Goal: Book appointment/travel/reservation

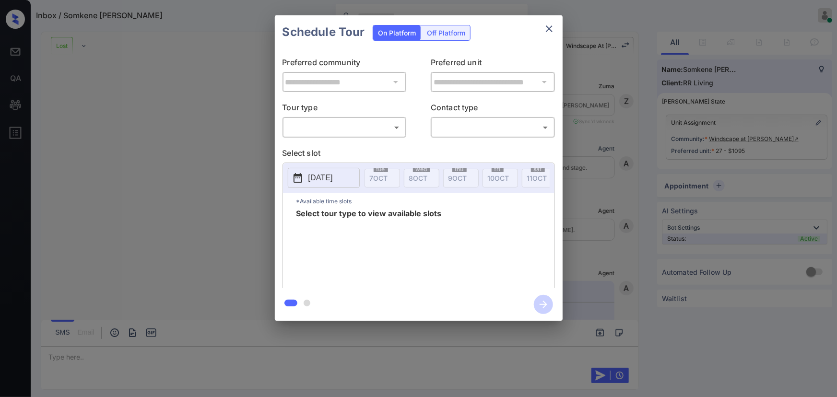
click at [352, 129] on body "Inbox / Somkene Mbonu Kenneth Umali Online Set yourself offline Set yourself on…" at bounding box center [418, 198] width 837 height 397
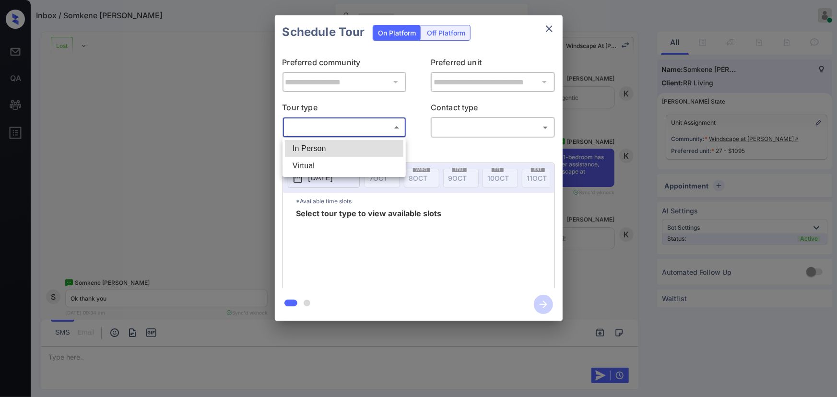
click at [336, 149] on li "In Person" at bounding box center [344, 148] width 119 height 17
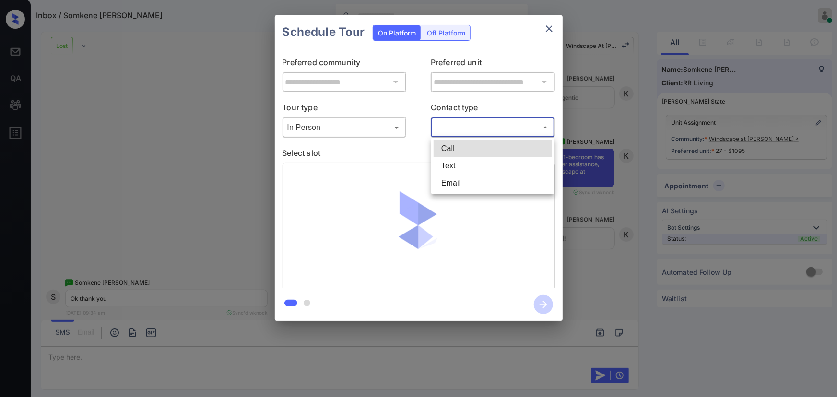
click at [473, 131] on body "Inbox / Somkene Mbonu Kenneth Umali Online Set yourself offline Set yourself on…" at bounding box center [418, 198] width 837 height 397
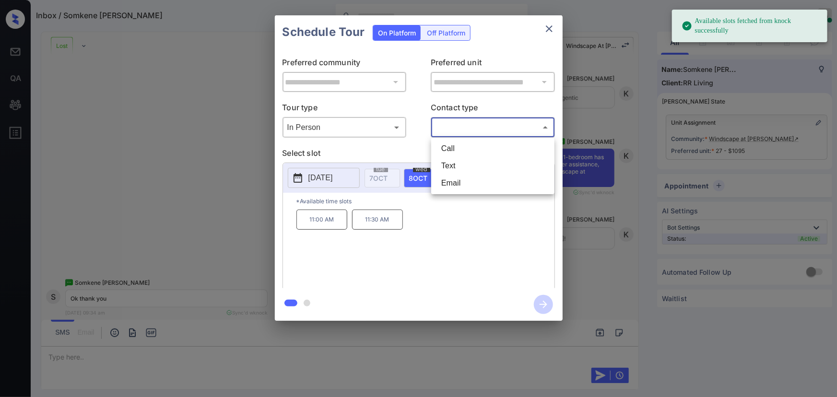
click at [390, 123] on div at bounding box center [418, 198] width 837 height 397
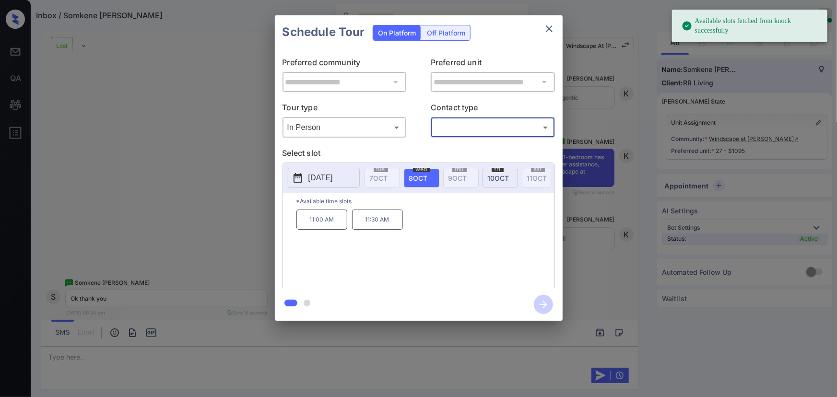
click at [353, 129] on body "Available slots fetched from knock successfully Inbox / Somkene [PERSON_NAME] […" at bounding box center [418, 198] width 837 height 397
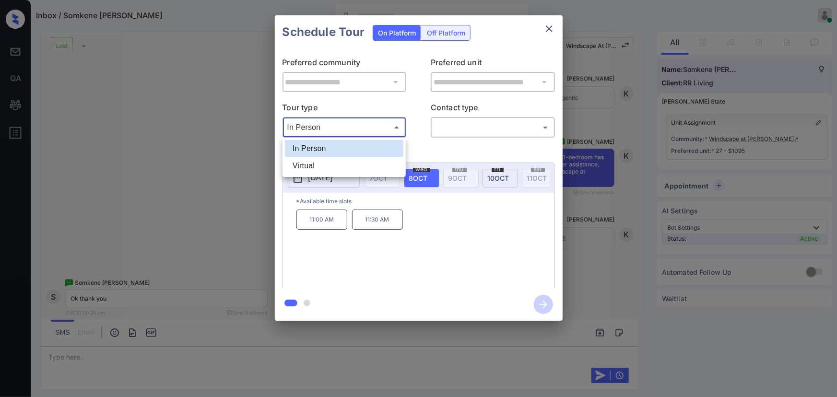
click at [325, 165] on li "Virtual" at bounding box center [344, 165] width 119 height 17
type input "*******"
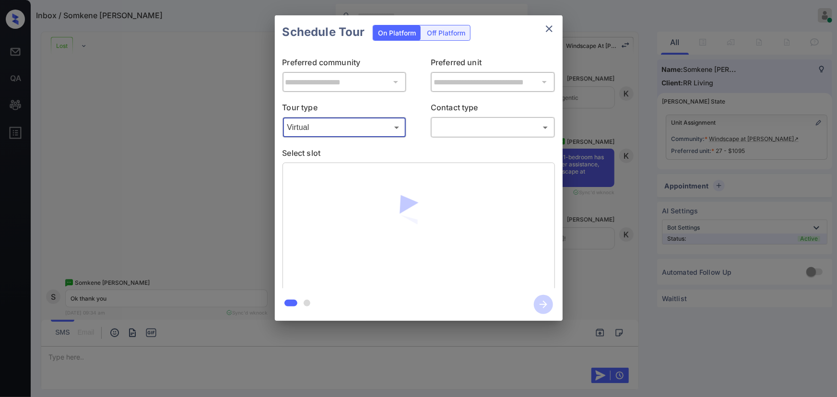
click at [600, 205] on div "**********" at bounding box center [418, 168] width 837 height 336
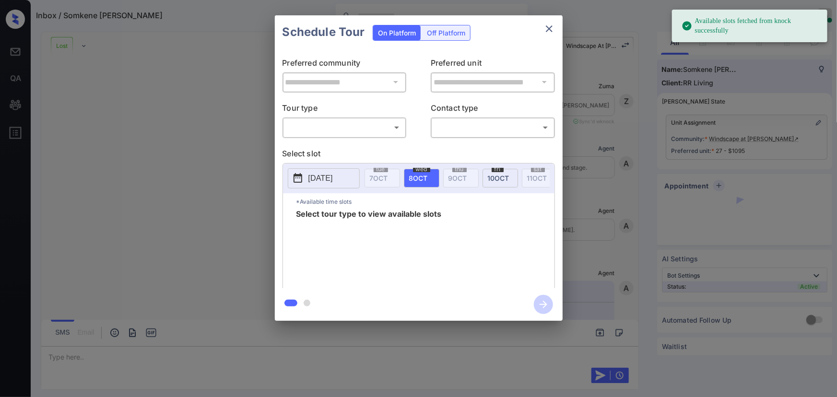
scroll to position [5223, 0]
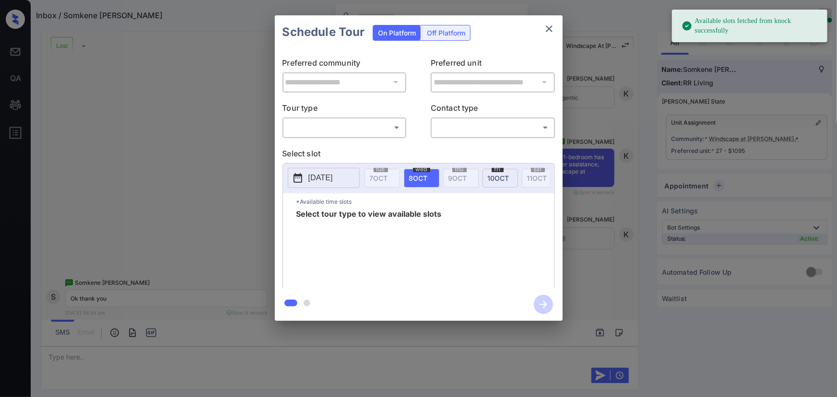
click at [350, 129] on body "Available slots fetched from knock successfully Inbox / Somkene [PERSON_NAME] […" at bounding box center [418, 198] width 837 height 397
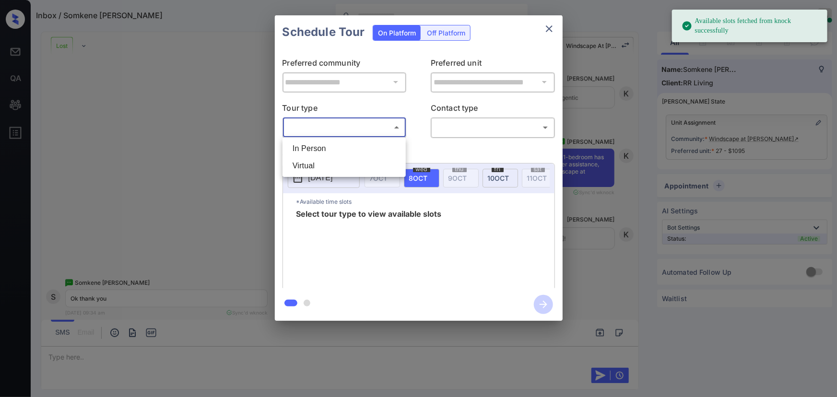
click at [328, 149] on li "In Person" at bounding box center [344, 148] width 119 height 17
type input "********"
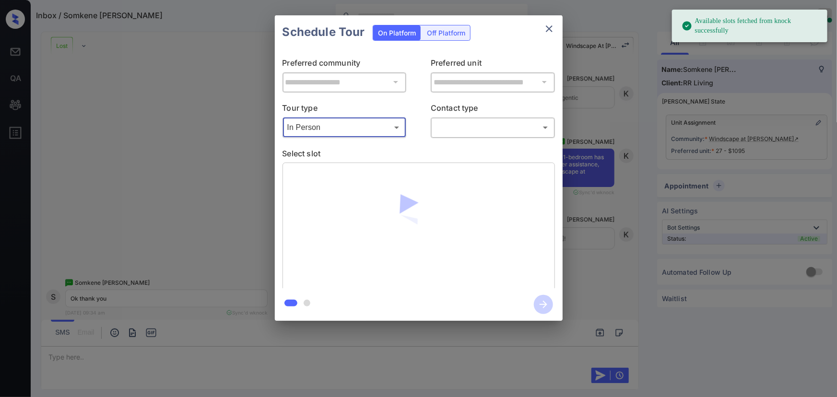
click at [466, 133] on body "Available slots fetched from knock successfully Inbox / Somkene Mbonu Kenneth U…" at bounding box center [418, 198] width 837 height 397
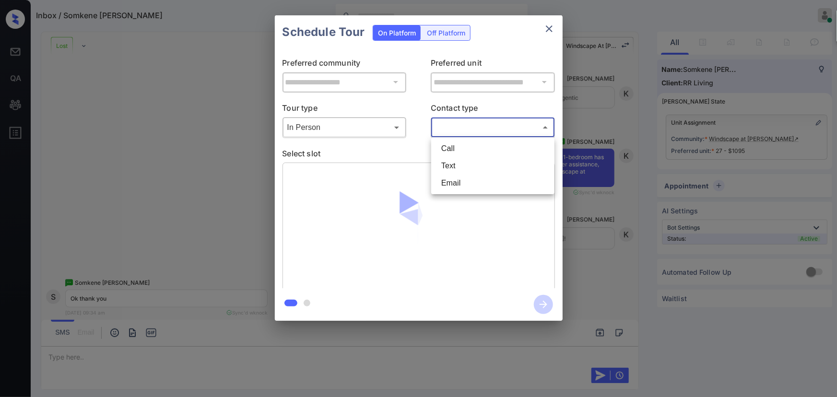
click at [454, 161] on li "Text" at bounding box center [493, 165] width 119 height 17
type input "****"
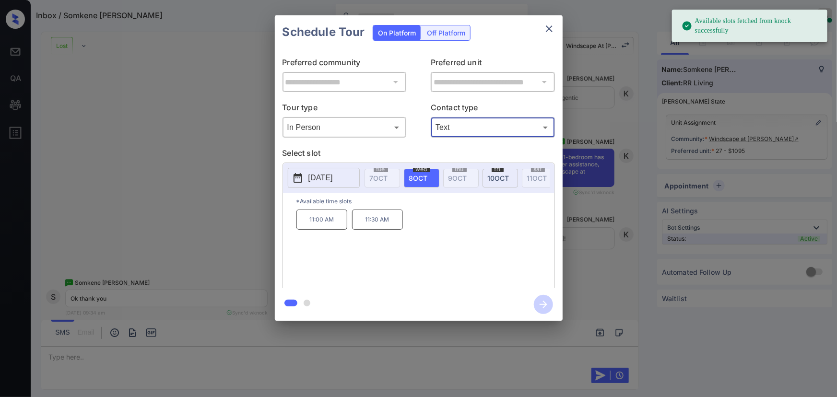
click at [384, 129] on body "Available slots fetched from knock successfully Inbox / Somkene Mbonu Kenneth U…" at bounding box center [418, 198] width 837 height 397
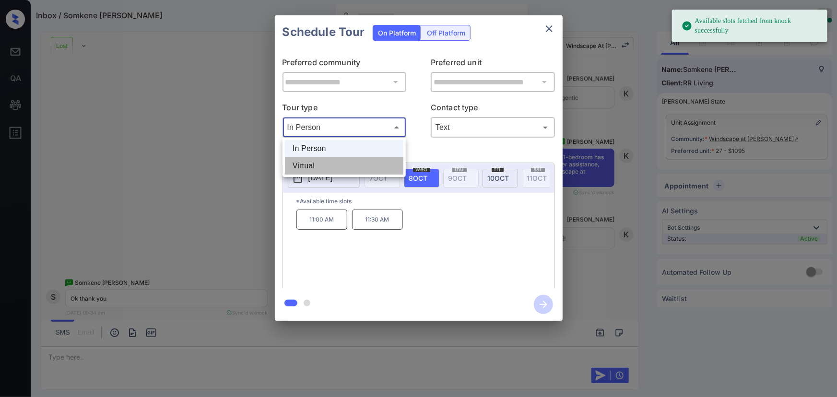
click at [328, 164] on li "Virtual" at bounding box center [344, 165] width 119 height 17
type input "*******"
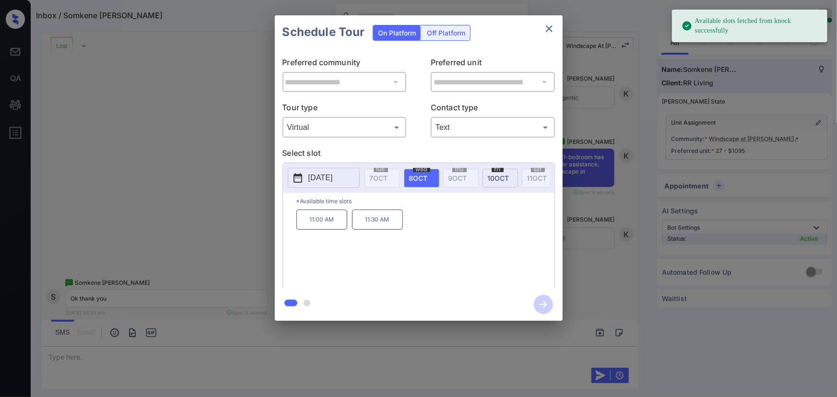
click at [323, 177] on p "[DATE]" at bounding box center [321, 178] width 24 height 12
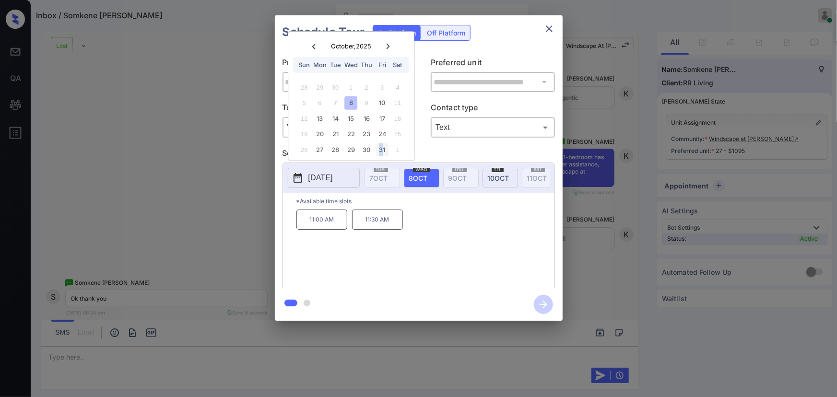
click at [381, 147] on div "31" at bounding box center [382, 149] width 13 height 13
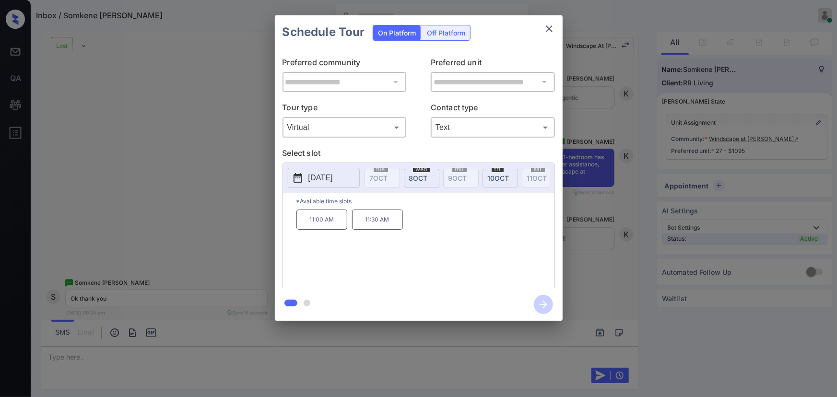
click at [327, 224] on p "11:00 AM" at bounding box center [322, 220] width 51 height 20
click at [609, 320] on div "**********" at bounding box center [418, 168] width 837 height 336
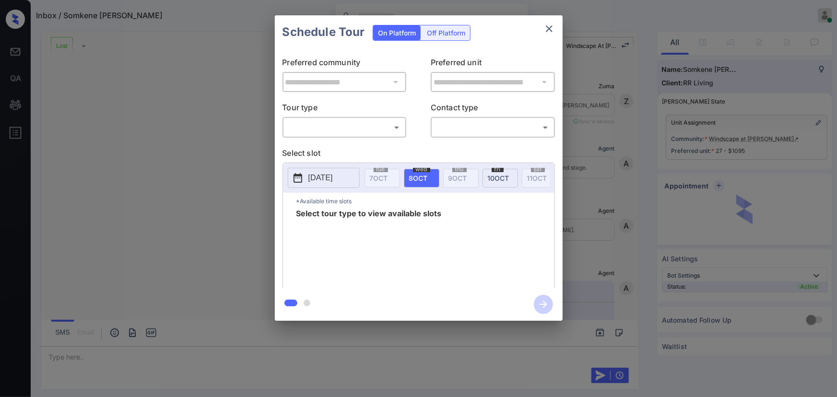
scroll to position [5223, 0]
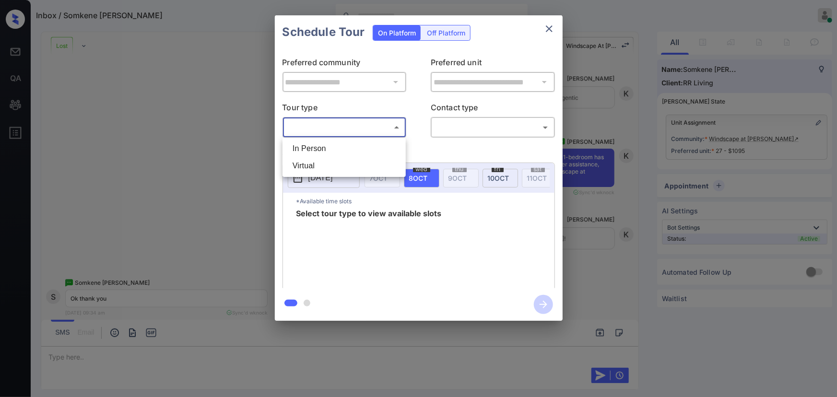
click at [350, 132] on body "Inbox / Somkene Mbonu Kenneth Umali Online Set yourself offline Set yourself on…" at bounding box center [418, 198] width 837 height 397
click at [334, 150] on li "In Person" at bounding box center [344, 148] width 119 height 17
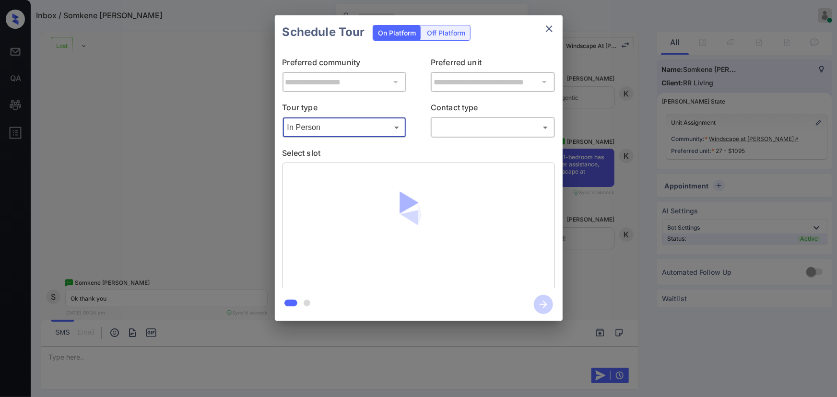
click at [354, 125] on body "Inbox / Somkene Mbonu Kenneth Umali Online Set yourself offline Set yourself on…" at bounding box center [418, 198] width 837 height 397
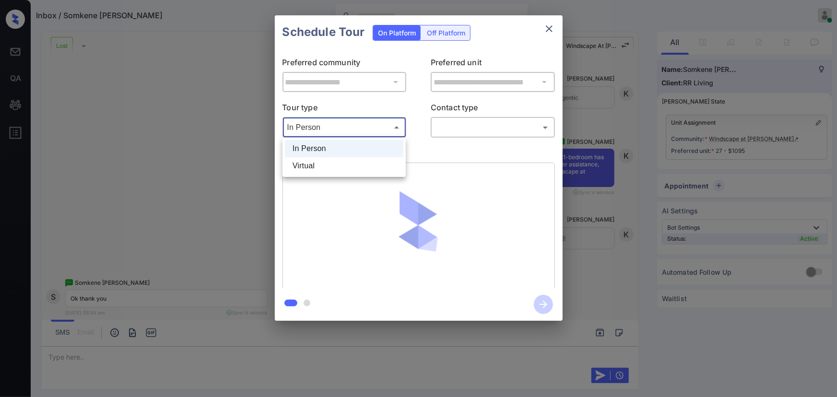
click at [328, 165] on li "Virtual" at bounding box center [344, 165] width 119 height 17
type input "*******"
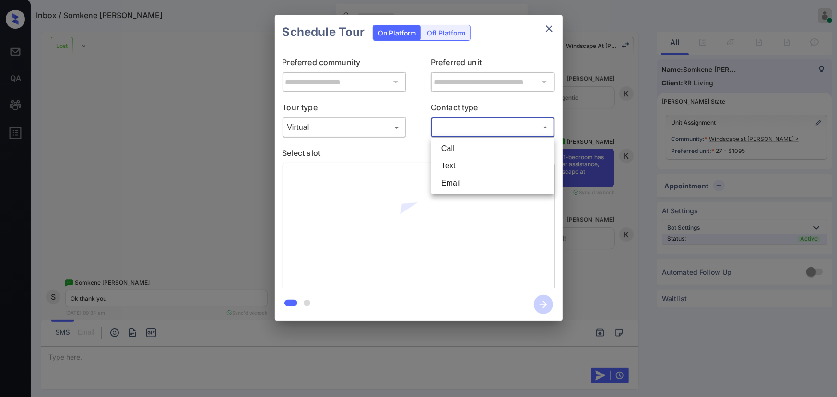
click at [447, 133] on body "Inbox / Somkene Mbonu Kenneth Umali Online Set yourself offline Set yourself on…" at bounding box center [418, 198] width 837 height 397
click at [446, 170] on li "Text" at bounding box center [493, 165] width 119 height 17
type input "****"
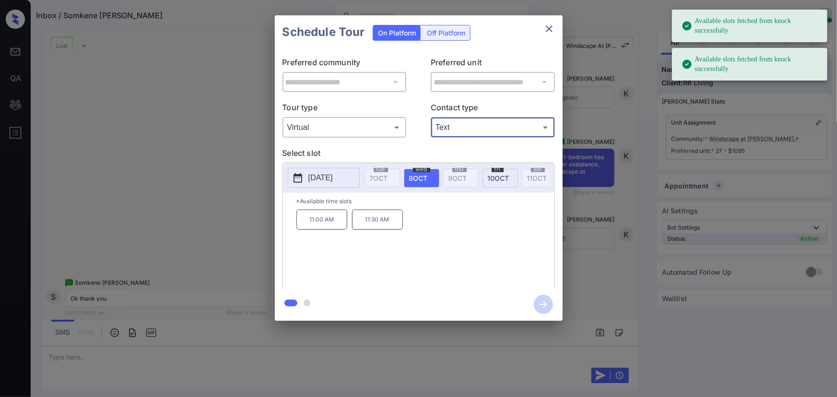
click at [333, 174] on p "[DATE]" at bounding box center [321, 178] width 24 height 12
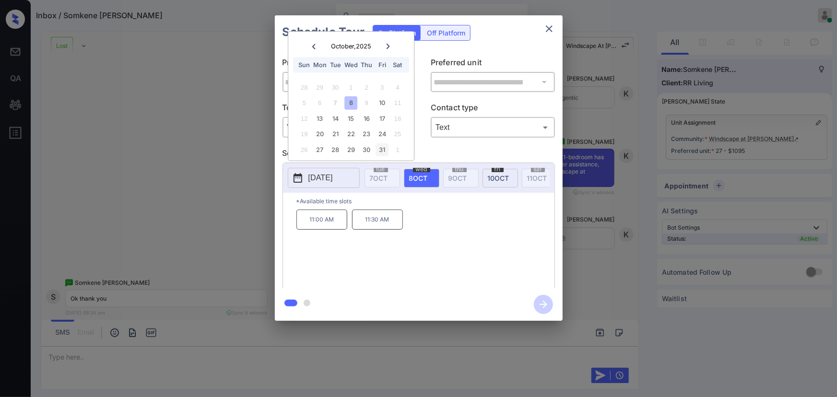
click at [382, 149] on div "31" at bounding box center [382, 149] width 13 height 13
click at [320, 224] on p "11:00 AM" at bounding box center [322, 220] width 51 height 20
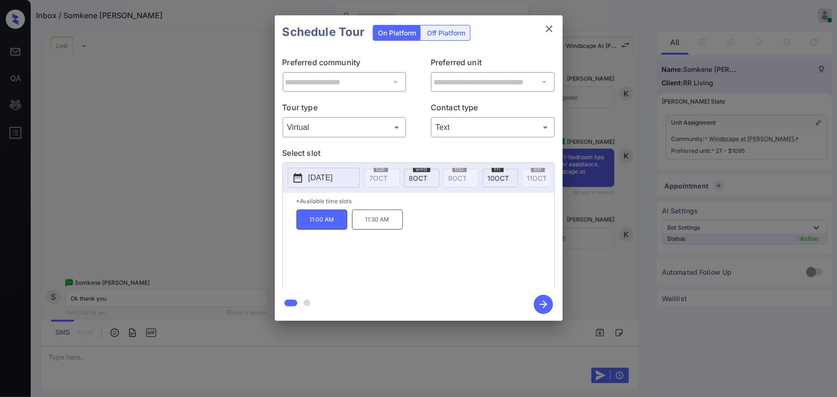
click at [547, 303] on icon "button" at bounding box center [543, 304] width 19 height 19
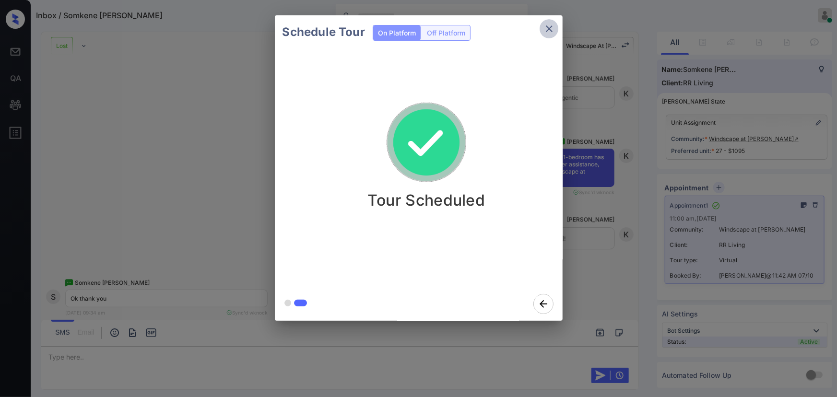
click at [546, 27] on icon "close" at bounding box center [550, 29] width 12 height 12
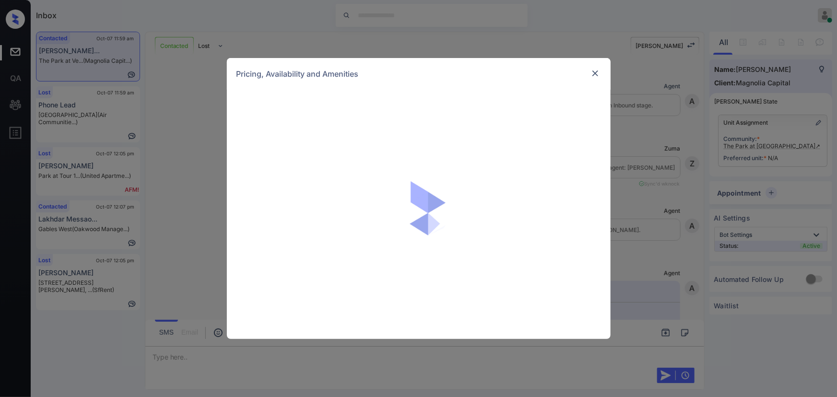
scroll to position [482, 0]
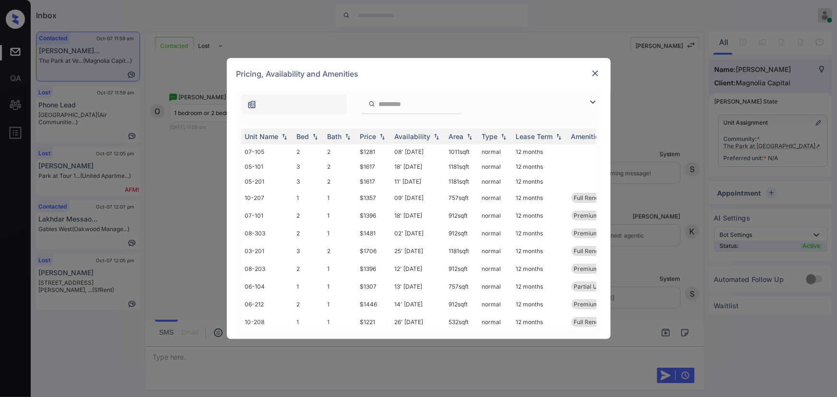
click at [595, 99] on img at bounding box center [593, 102] width 12 height 12
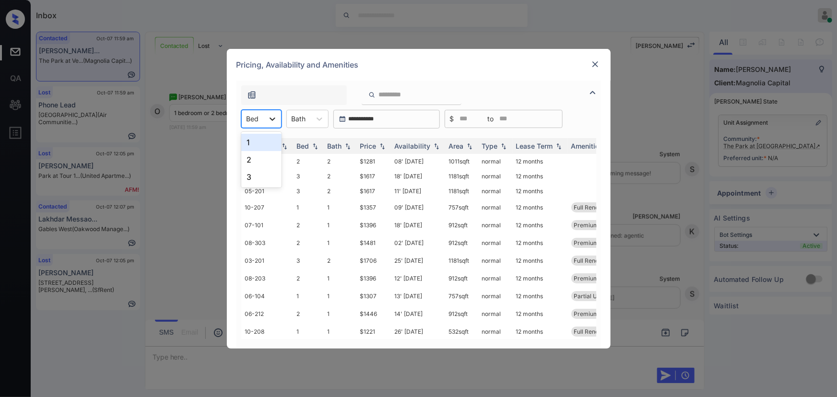
click at [265, 118] on div at bounding box center [272, 118] width 17 height 17
click at [259, 138] on div "1" at bounding box center [261, 142] width 40 height 17
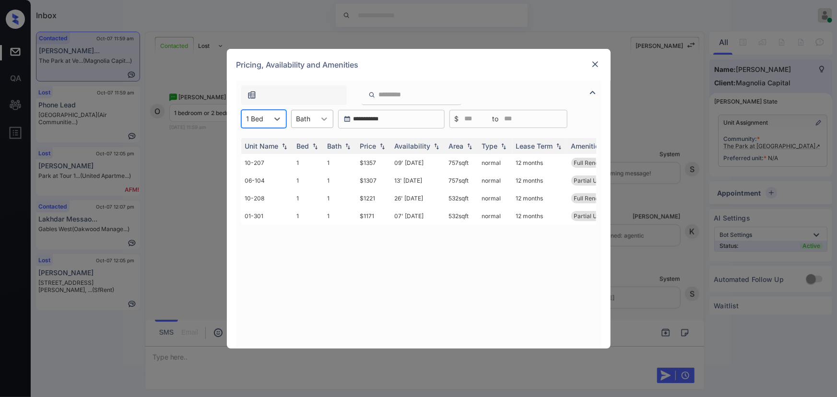
click at [323, 120] on icon at bounding box center [325, 119] width 10 height 10
click at [311, 139] on div "1" at bounding box center [312, 142] width 42 height 17
click at [379, 146] on img at bounding box center [383, 146] width 10 height 7
click at [379, 165] on td "$1171" at bounding box center [374, 163] width 35 height 18
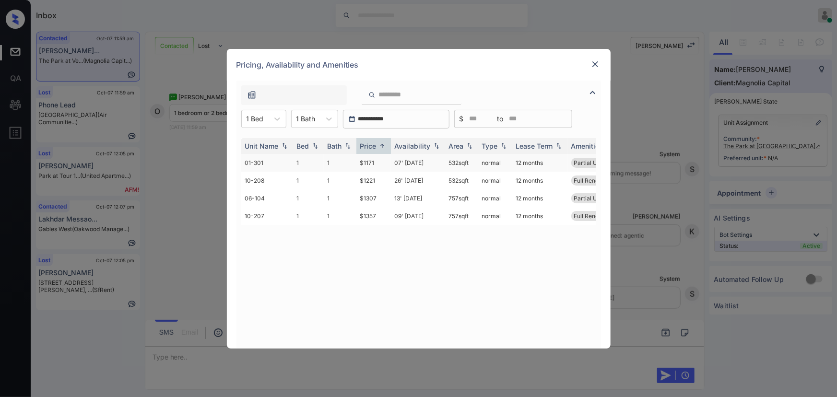
click at [379, 165] on td "$1171" at bounding box center [374, 163] width 35 height 18
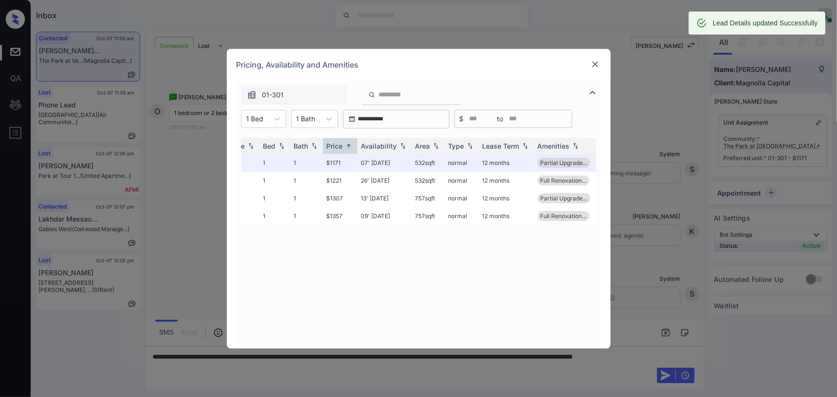
scroll to position [0, 35]
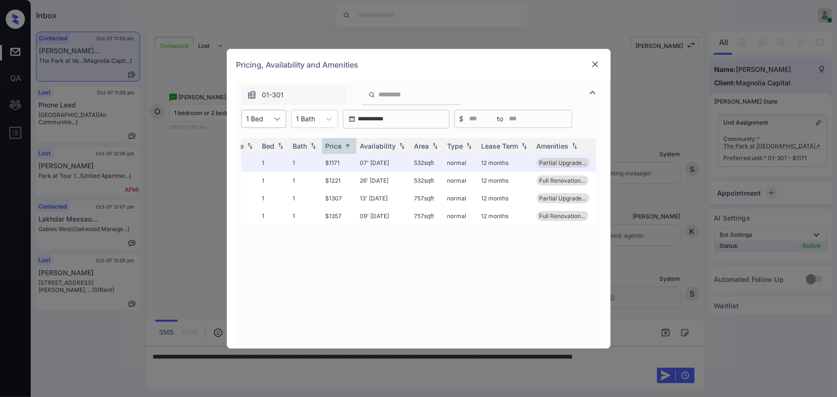
click at [274, 118] on icon at bounding box center [278, 119] width 10 height 10
click at [249, 158] on div "2" at bounding box center [263, 159] width 45 height 17
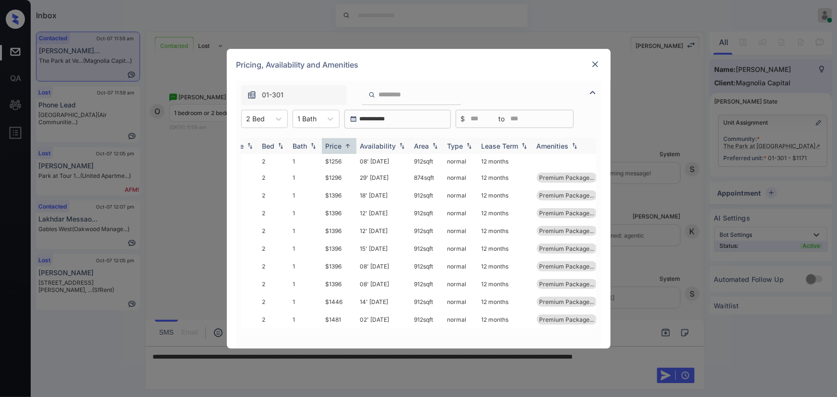
click at [349, 146] on img at bounding box center [348, 146] width 10 height 7
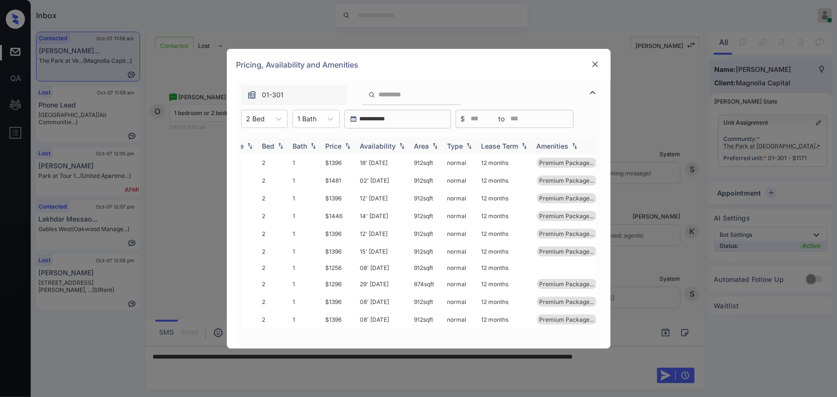
click at [349, 146] on img at bounding box center [348, 146] width 10 height 7
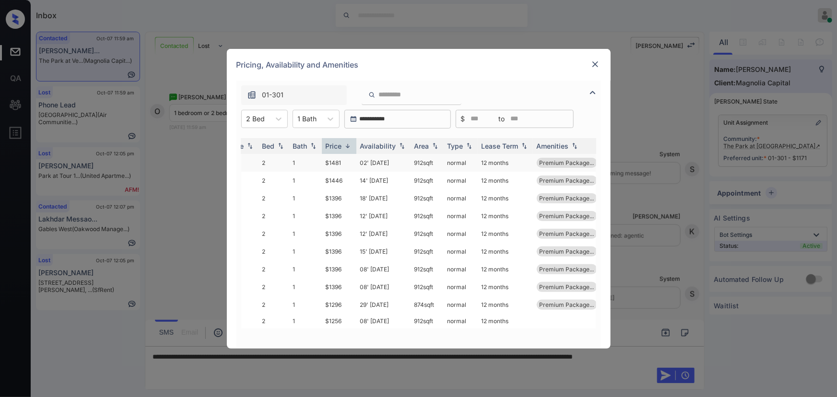
click at [350, 162] on td "$1481" at bounding box center [339, 163] width 35 height 18
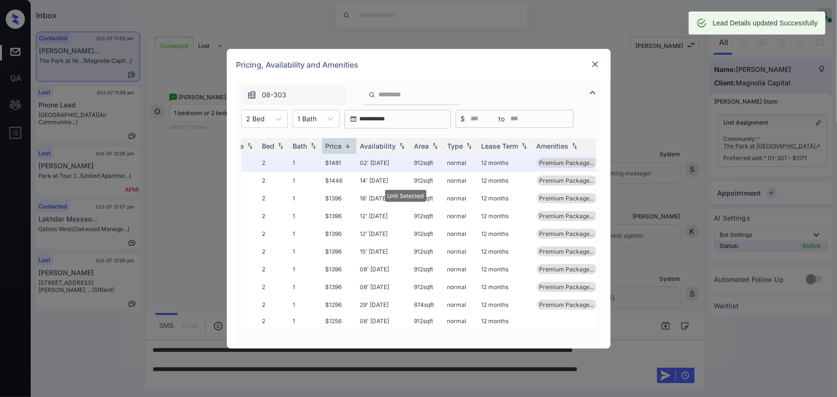
click at [595, 64] on img at bounding box center [596, 65] width 10 height 10
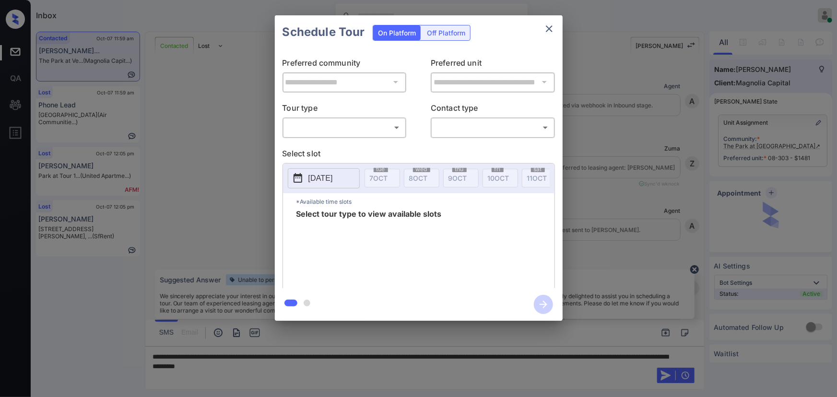
scroll to position [587, 0]
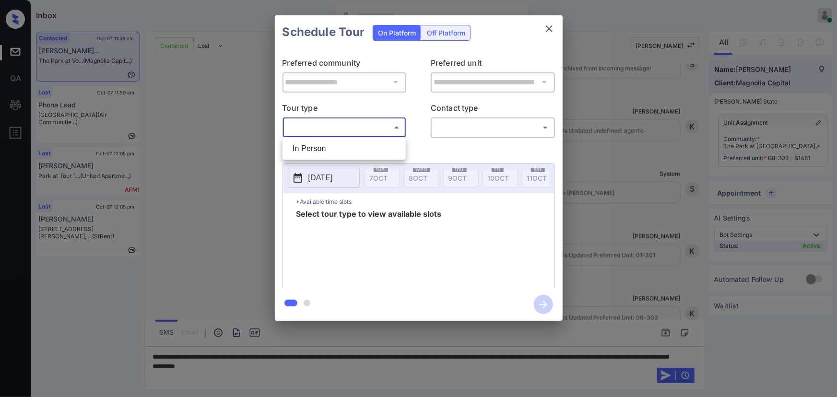
click at [343, 127] on body "Inbox [PERSON_NAME] Online Set yourself offline Set yourself on break Profile S…" at bounding box center [418, 198] width 837 height 397
click at [327, 150] on li "In Person" at bounding box center [344, 148] width 119 height 17
type input "********"
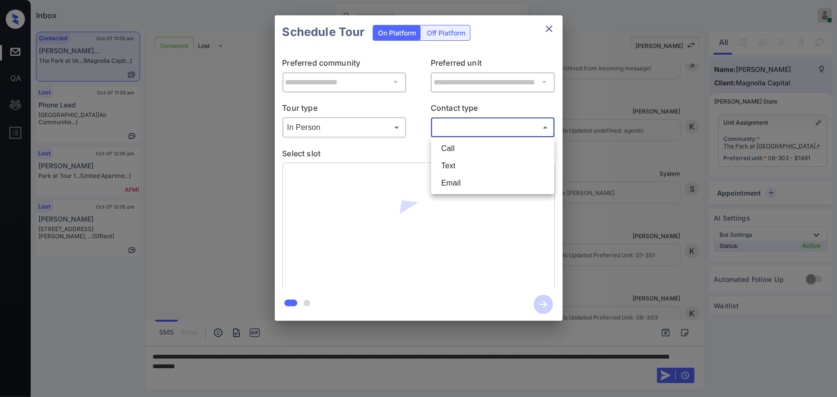
click at [454, 123] on body "Inbox Kenneth Umali Online Set yourself offline Set yourself on break Profile S…" at bounding box center [418, 198] width 837 height 397
click at [452, 163] on li "Text" at bounding box center [493, 165] width 119 height 17
type input "****"
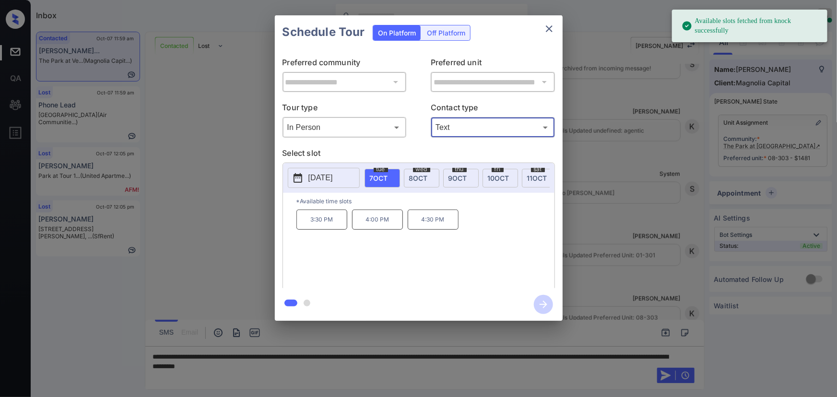
click at [425, 174] on span "8 OCT" at bounding box center [418, 178] width 19 height 8
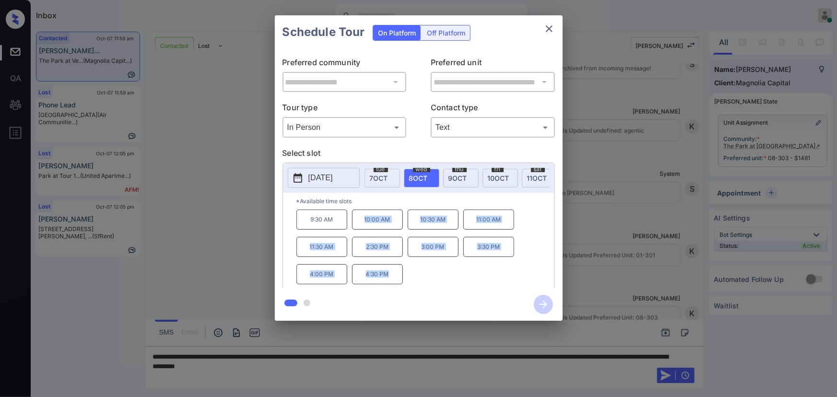
drag, startPoint x: 391, startPoint y: 280, endPoint x: 355, endPoint y: 287, distance: 36.7
click at [364, 225] on div "9:30 AM 10:00 AM 10:30 AM 11:00 AM 11:30 AM 2:30 PM 3:00 PM 3:30 PM 4:00 PM 4:3…" at bounding box center [426, 248] width 258 height 77
copy div "10:00 AM 10:30 AM 11:00 AM 11:30 AM 2:30 PM 3:00 PM 3:30 PM 4:00 PM 4:30 PM"
click at [392, 366] on div at bounding box center [418, 198] width 837 height 397
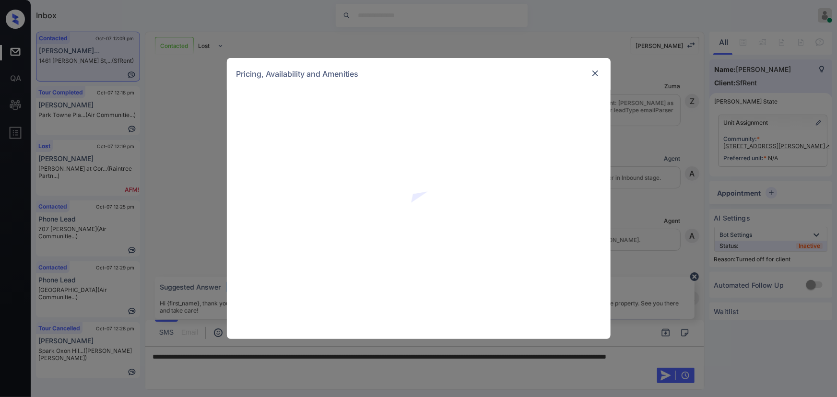
scroll to position [1934, 0]
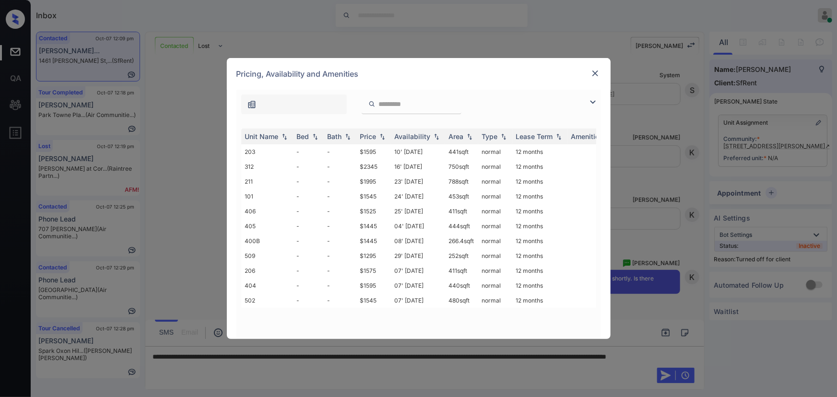
click at [595, 101] on img at bounding box center [593, 102] width 12 height 12
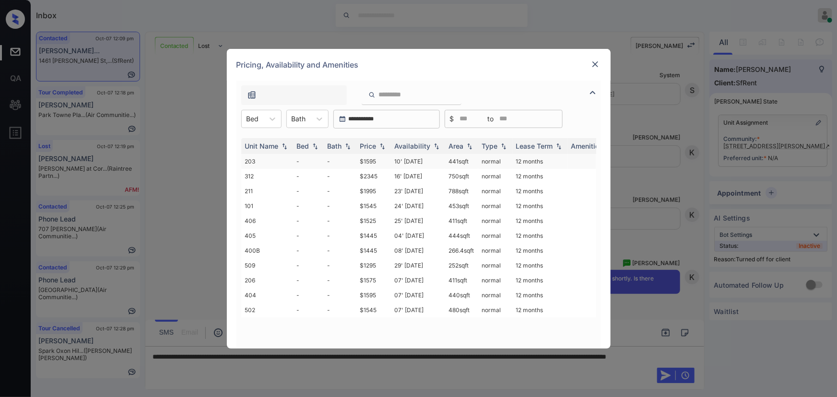
click at [412, 163] on td "10' Dec 19" at bounding box center [418, 161] width 54 height 15
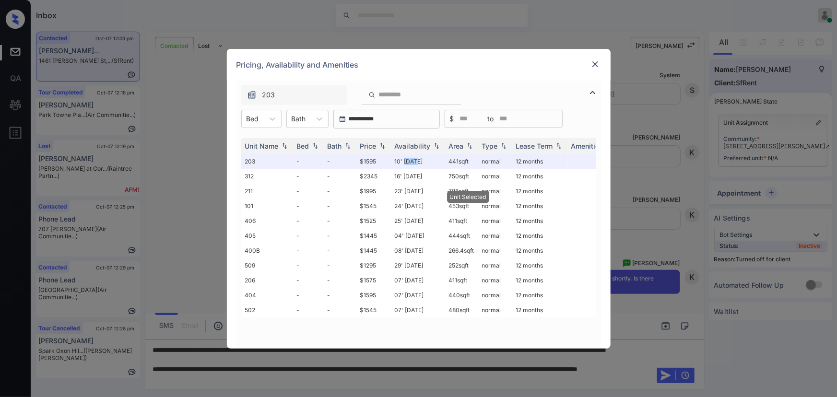
click at [593, 64] on img at bounding box center [596, 65] width 10 height 10
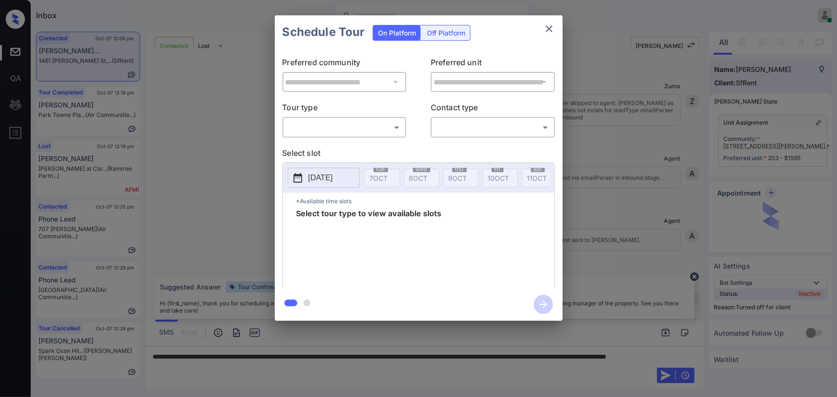
scroll to position [1934, 0]
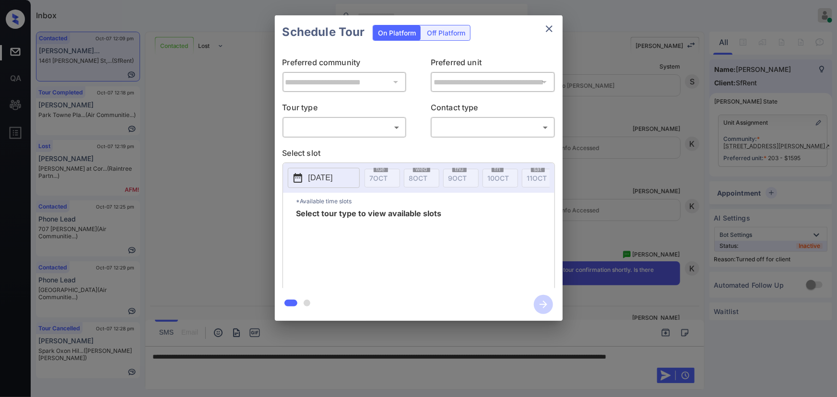
click at [462, 30] on div "Off Platform" at bounding box center [446, 32] width 48 height 15
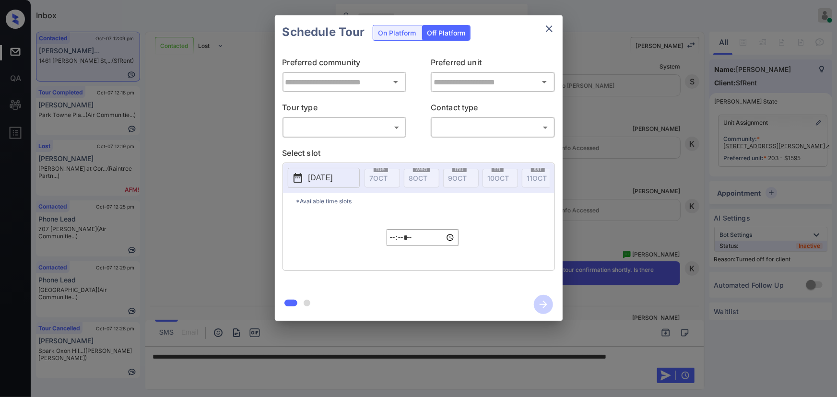
type input "**********"
click at [376, 125] on body "Inbox Kenneth Umali Online Set yourself offline Set yourself on break Profile S…" at bounding box center [418, 198] width 837 height 397
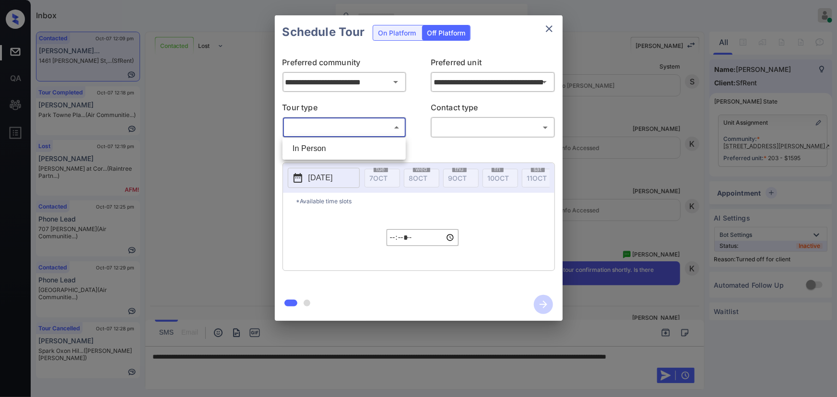
drag, startPoint x: 347, startPoint y: 148, endPoint x: 383, endPoint y: 146, distance: 36.0
click at [347, 148] on li "In Person" at bounding box center [344, 148] width 119 height 17
type input "********"
click at [465, 131] on body "Inbox Kenneth Umali Online Set yourself offline Set yourself on break Profile S…" at bounding box center [418, 198] width 837 height 397
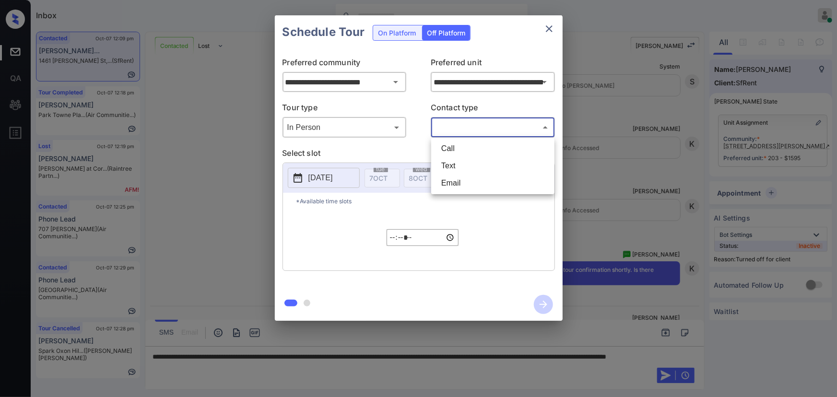
click at [460, 167] on li "Text" at bounding box center [493, 165] width 119 height 17
type input "****"
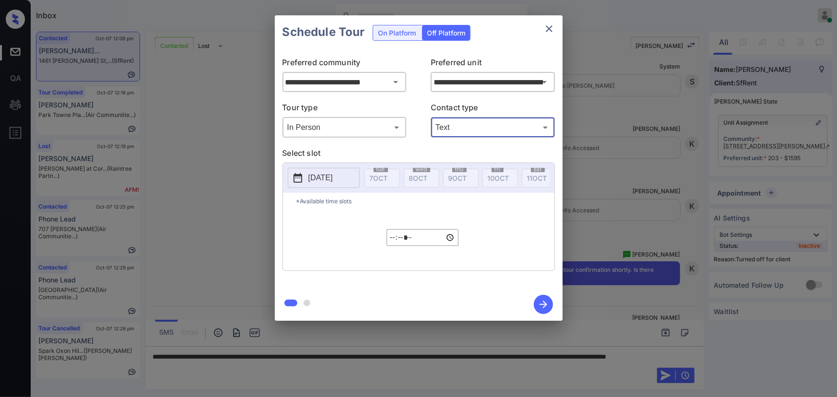
click at [318, 179] on p "2025-10-07" at bounding box center [321, 178] width 24 height 12
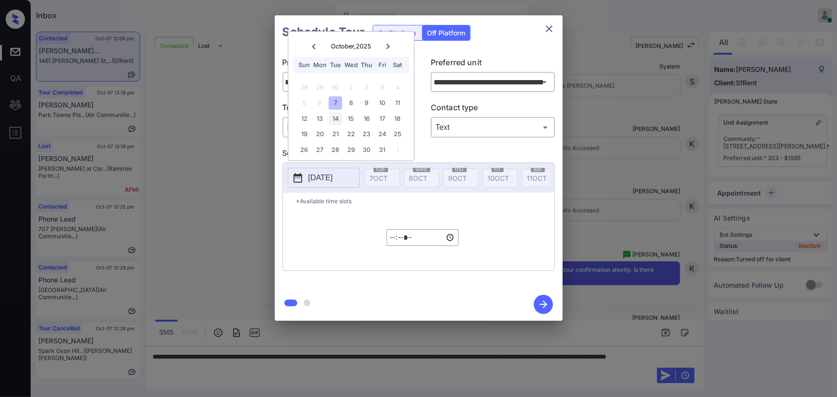
click at [335, 118] on div "14" at bounding box center [335, 118] width 13 height 13
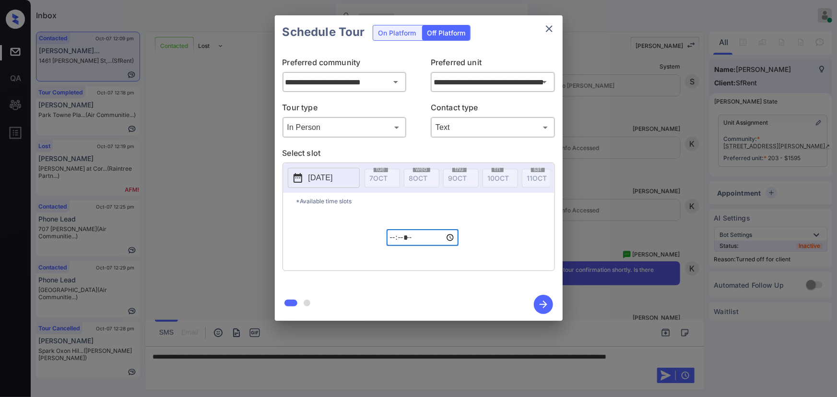
click at [395, 242] on input "*****" at bounding box center [423, 237] width 72 height 17
click at [417, 242] on input "*****" at bounding box center [423, 237] width 72 height 17
type input "*****"
click at [542, 299] on icon "button" at bounding box center [543, 304] width 19 height 19
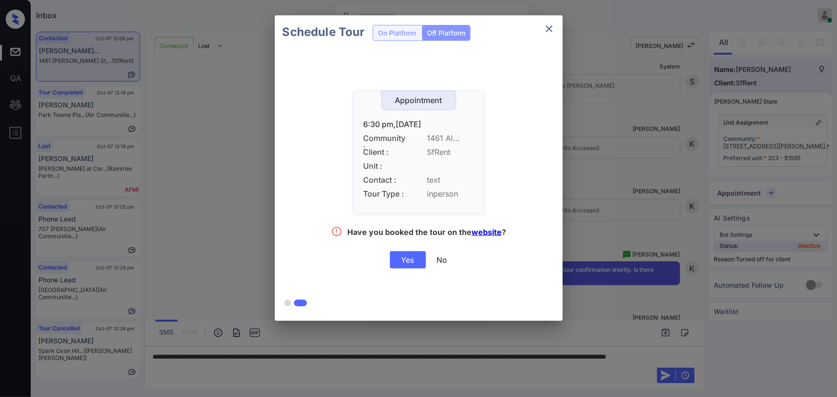
click at [399, 261] on div "Yes" at bounding box center [408, 259] width 36 height 17
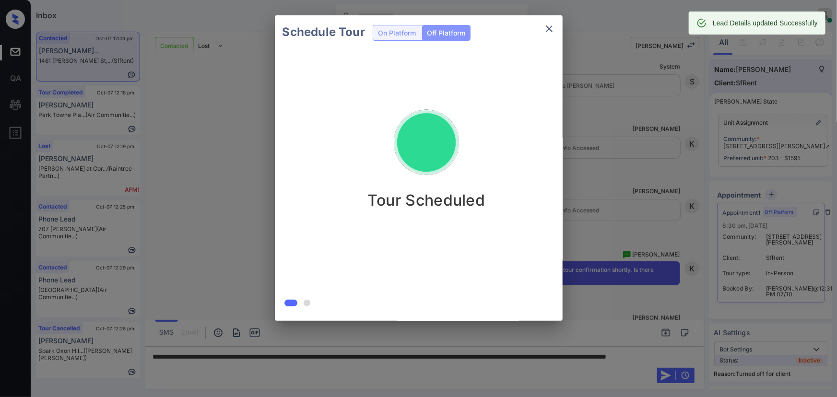
click at [549, 28] on icon "close" at bounding box center [549, 28] width 7 height 7
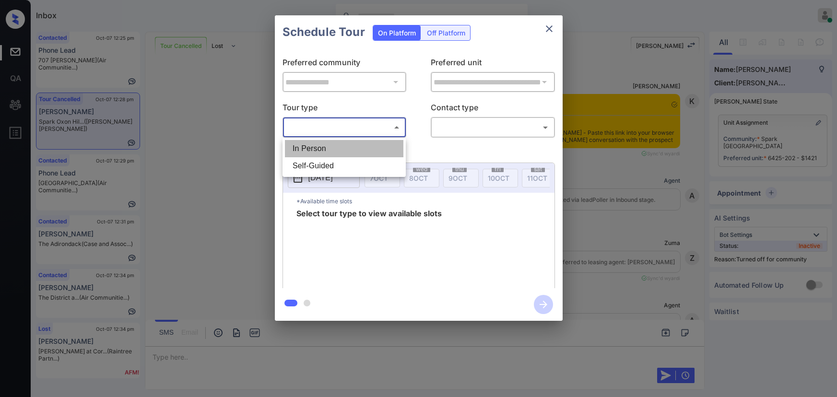
click at [345, 145] on li "In Person" at bounding box center [344, 148] width 119 height 17
type input "********"
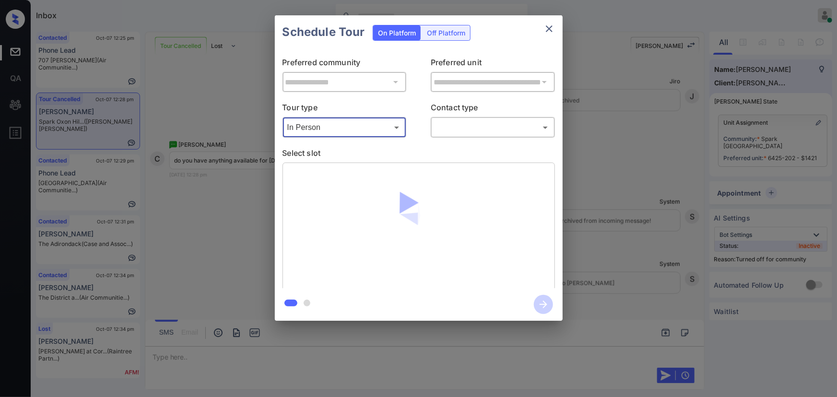
click at [475, 137] on div "​ ​" at bounding box center [493, 127] width 124 height 21
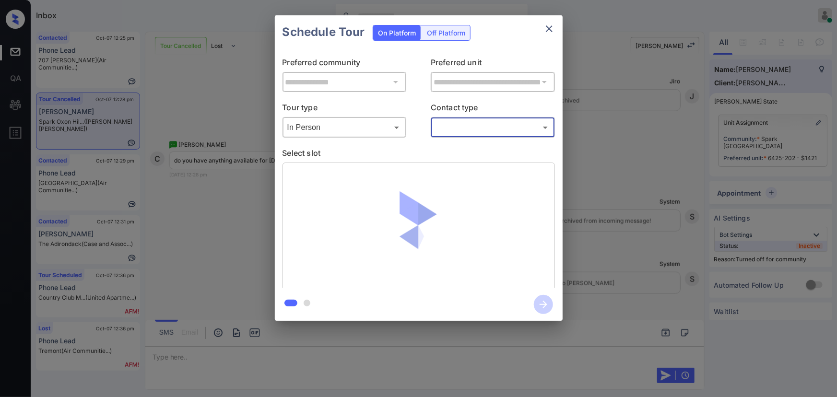
click at [470, 131] on body "Inbox Kenneth Umali Online Set yourself offline Set yourself on break Profile S…" at bounding box center [418, 198] width 837 height 397
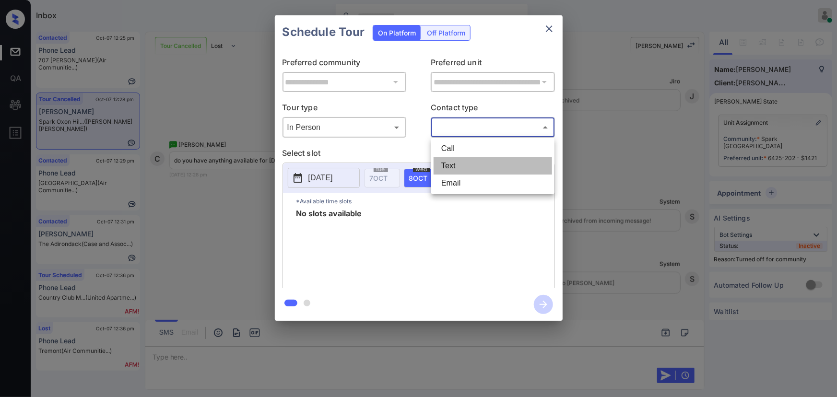
click at [460, 159] on li "Text" at bounding box center [493, 165] width 119 height 17
type input "****"
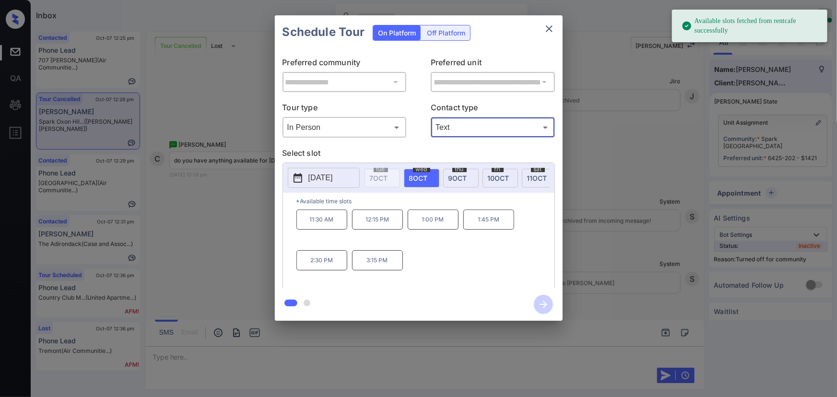
click at [316, 178] on p "2025-10-08" at bounding box center [321, 178] width 24 height 12
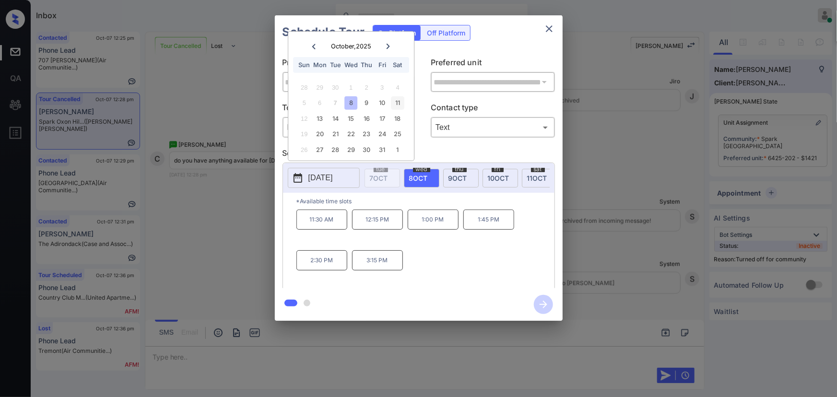
click at [397, 102] on div "11" at bounding box center [398, 102] width 13 height 13
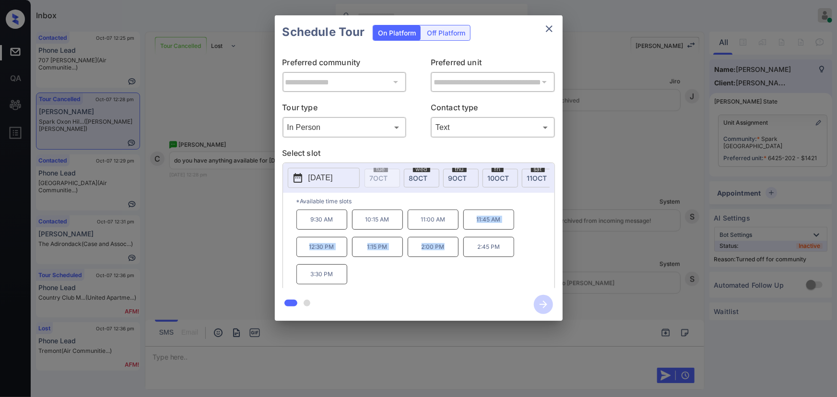
drag, startPoint x: 444, startPoint y: 249, endPoint x: 471, endPoint y: 226, distance: 35.1
click at [471, 226] on div "9:30 AM 10:15 AM 11:00 AM 11:45 AM 12:30 PM 1:15 PM 2:00 PM 2:45 PM 3:30 PM" at bounding box center [426, 248] width 258 height 77
copy div "11:45 AM 12:30 PM 1:15 PM 2:00 PM"
click at [337, 352] on div at bounding box center [418, 198] width 837 height 397
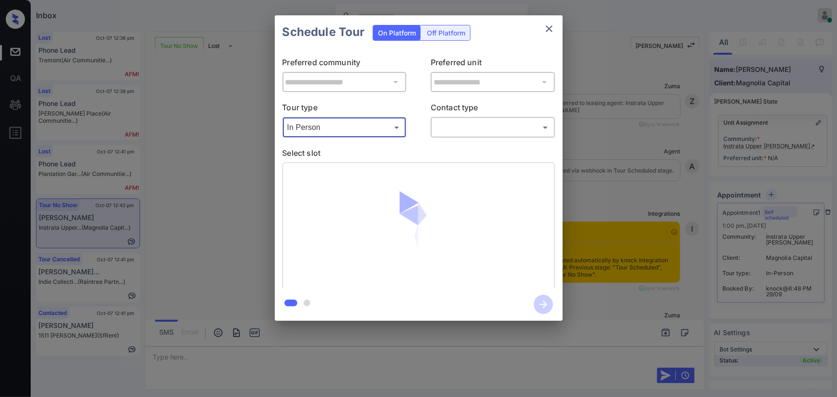
scroll to position [1181, 0]
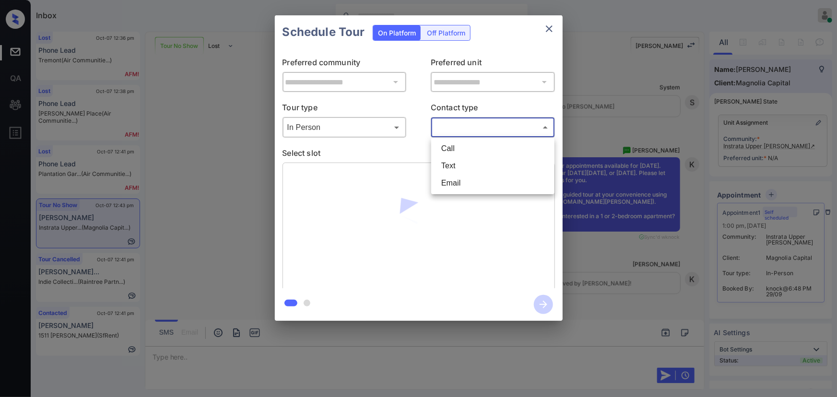
click at [470, 129] on body "Inbox [PERSON_NAME] Online Set yourself offline Set yourself on break Profile S…" at bounding box center [418, 198] width 837 height 397
click at [457, 163] on li "Text" at bounding box center [493, 165] width 119 height 17
type input "****"
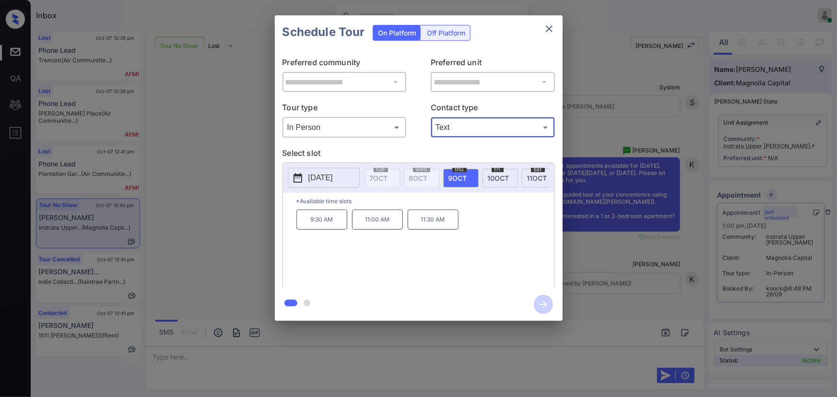
click at [460, 178] on span "[DATE]" at bounding box center [458, 178] width 19 height 8
click at [505, 177] on span "[DATE]" at bounding box center [499, 178] width 22 height 8
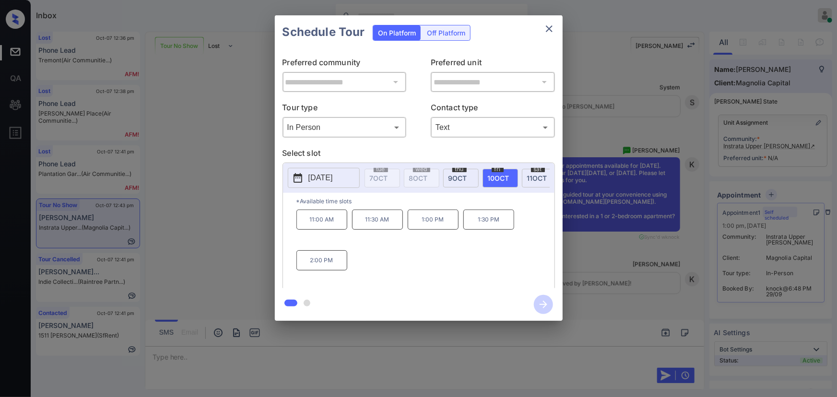
click at [615, 206] on div "**********" at bounding box center [418, 168] width 837 height 336
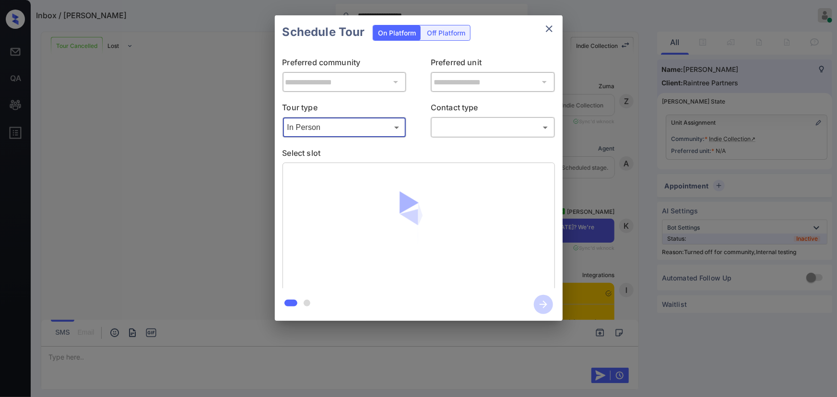
scroll to position [3093, 0]
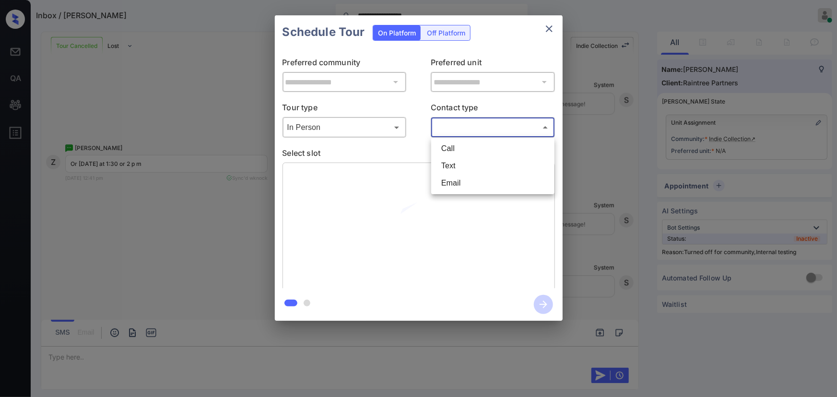
click at [477, 129] on body "**********" at bounding box center [418, 198] width 837 height 397
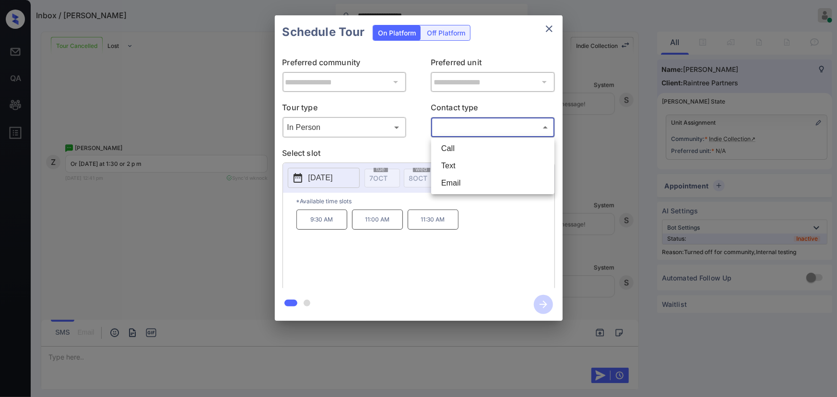
click at [452, 164] on li "Text" at bounding box center [493, 165] width 119 height 17
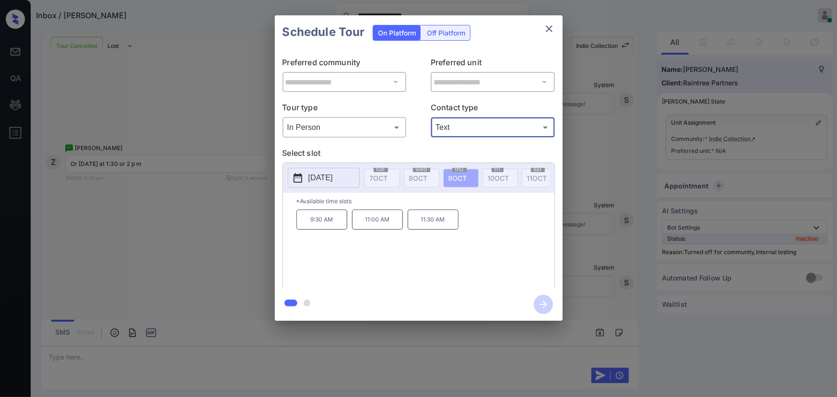
type input "****"
click at [324, 175] on p "2025-10-09" at bounding box center [321, 178] width 24 height 12
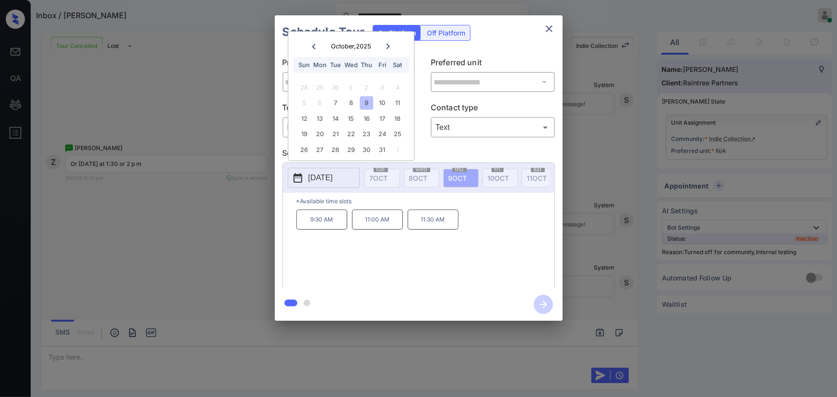
click at [366, 103] on div "9" at bounding box center [366, 102] width 13 height 13
click at [553, 27] on icon "close" at bounding box center [550, 29] width 12 height 12
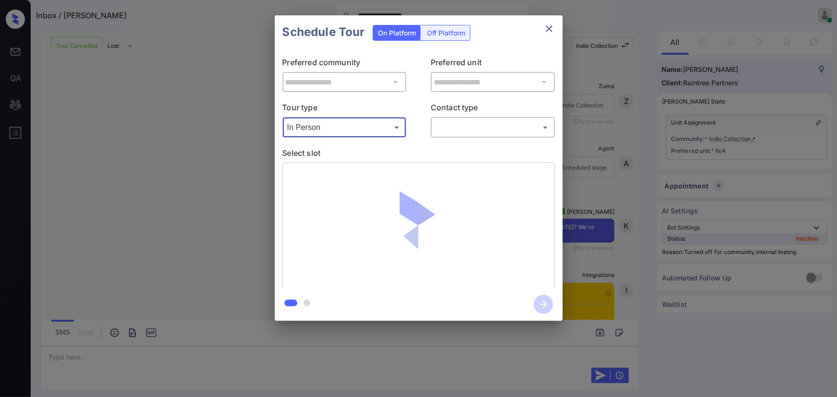
scroll to position [3093, 0]
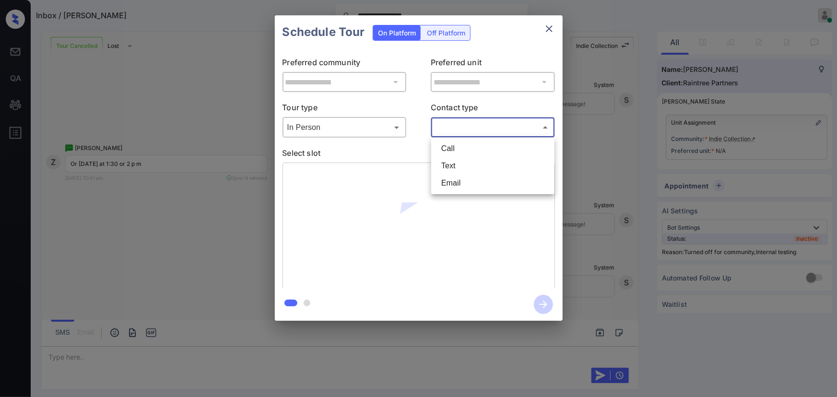
click at [480, 126] on body "**********" at bounding box center [418, 198] width 837 height 397
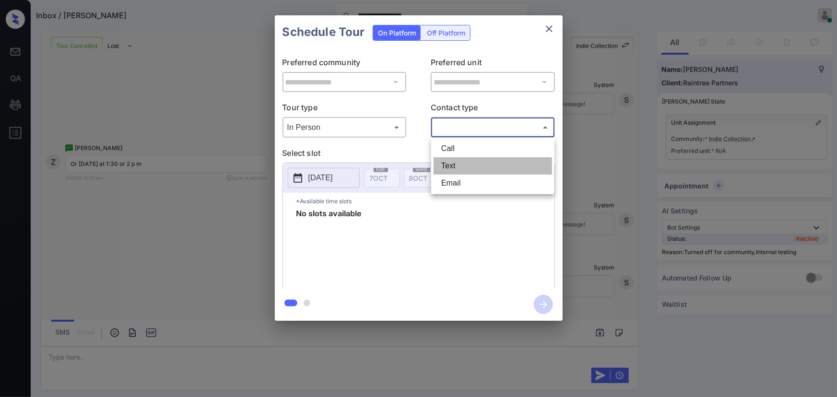
click at [455, 159] on li "Text" at bounding box center [493, 165] width 119 height 17
type input "****"
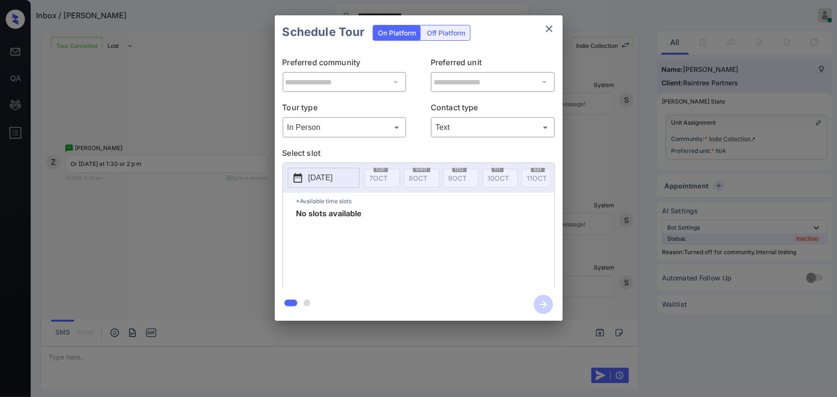
click at [620, 188] on div "**********" at bounding box center [418, 168] width 837 height 336
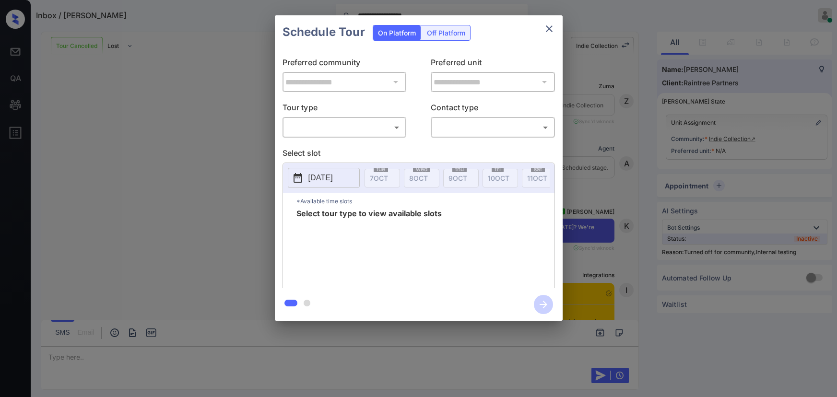
click at [370, 132] on body "**********" at bounding box center [418, 198] width 837 height 397
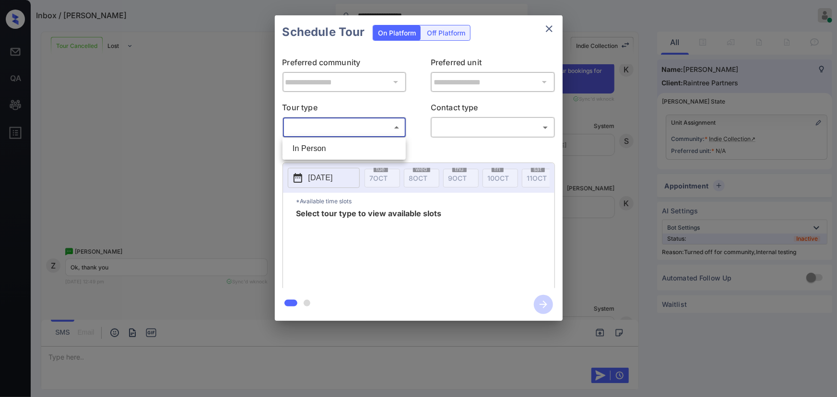
click at [341, 150] on li "In Person" at bounding box center [344, 148] width 119 height 17
type input "********"
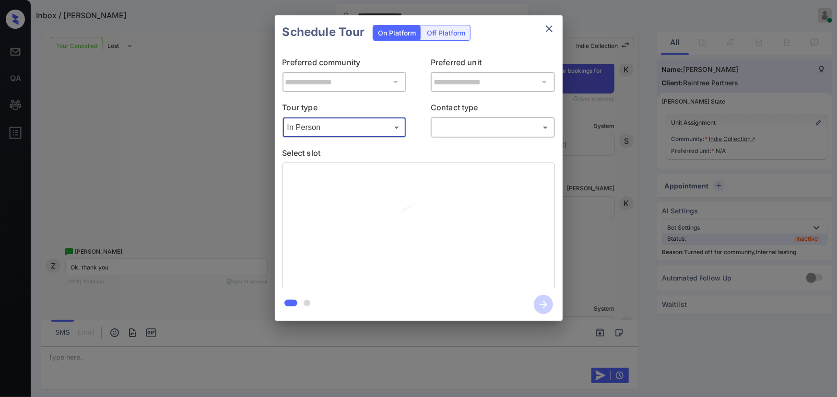
click at [465, 132] on body "**********" at bounding box center [418, 198] width 837 height 397
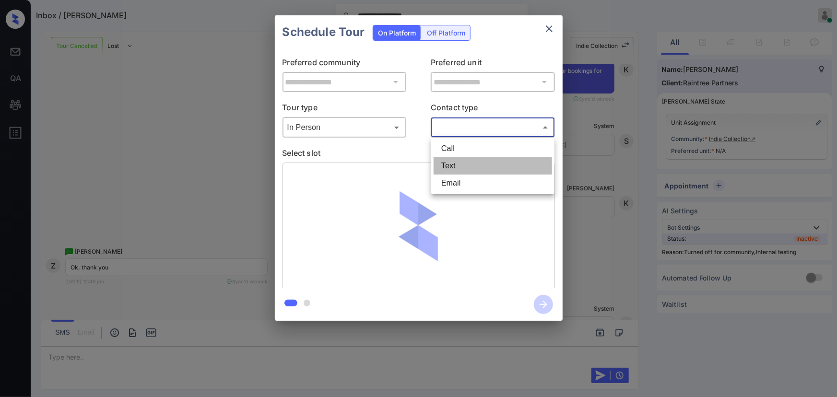
click at [458, 167] on li "Text" at bounding box center [493, 165] width 119 height 17
type input "****"
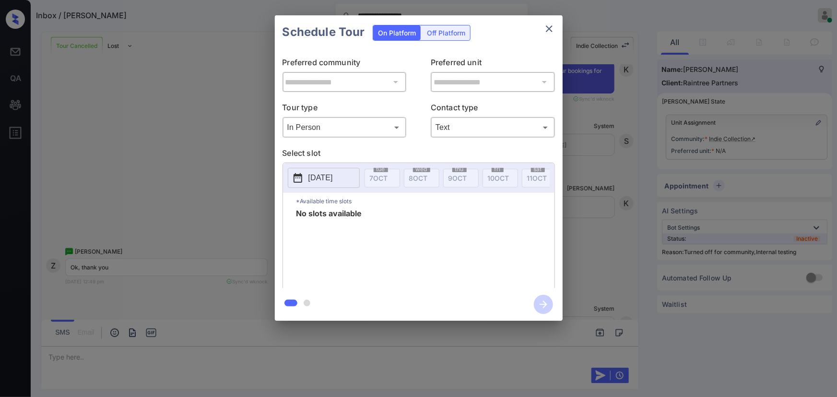
drag, startPoint x: 595, startPoint y: 202, endPoint x: 602, endPoint y: 197, distance: 8.7
click at [602, 197] on div "**********" at bounding box center [418, 168] width 837 height 336
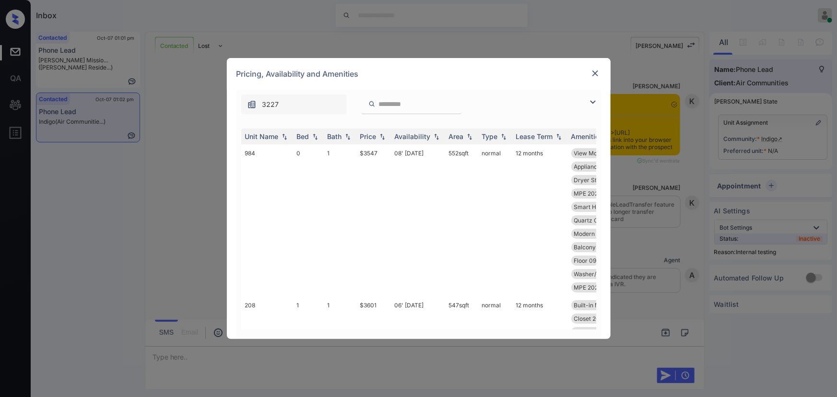
scroll to position [1199, 0]
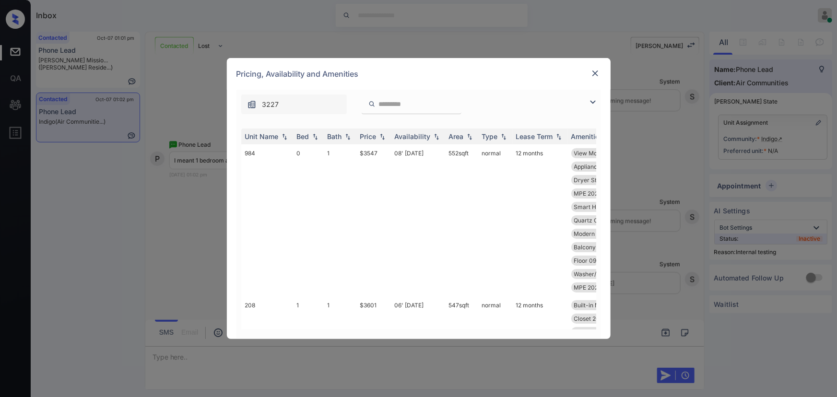
click at [590, 100] on img at bounding box center [593, 102] width 12 height 12
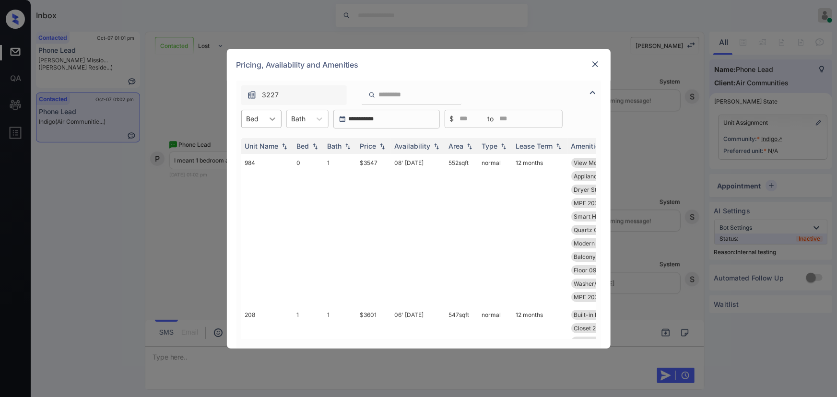
click at [273, 119] on icon at bounding box center [273, 119] width 10 height 10
click at [250, 159] on div "1" at bounding box center [261, 159] width 40 height 17
click at [316, 120] on div at bounding box center [324, 118] width 17 height 17
click at [313, 139] on div "1" at bounding box center [312, 142] width 42 height 17
click at [380, 147] on img at bounding box center [383, 146] width 10 height 7
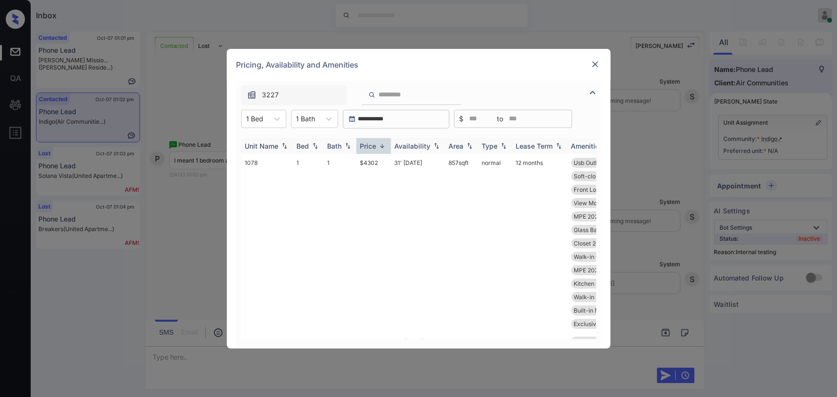
click at [380, 147] on img at bounding box center [383, 146] width 10 height 7
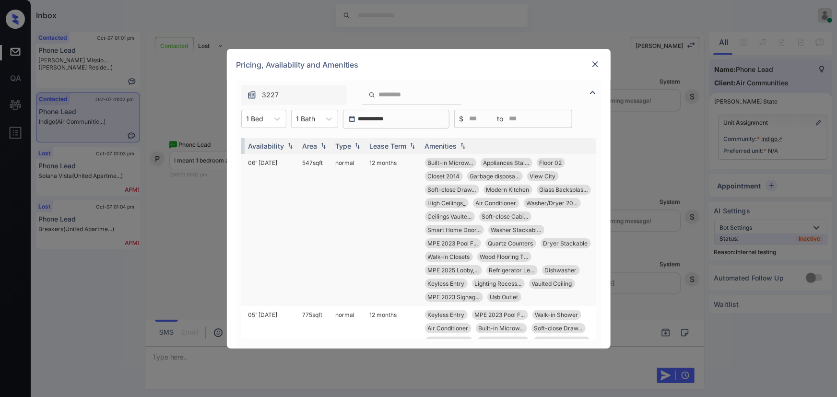
drag, startPoint x: 318, startPoint y: 161, endPoint x: 294, endPoint y: 161, distance: 24.0
click at [299, 161] on td "547 sqft" at bounding box center [315, 230] width 33 height 152
copy td "547 sqft"
click at [308, 162] on td "547 sqft" at bounding box center [315, 230] width 33 height 152
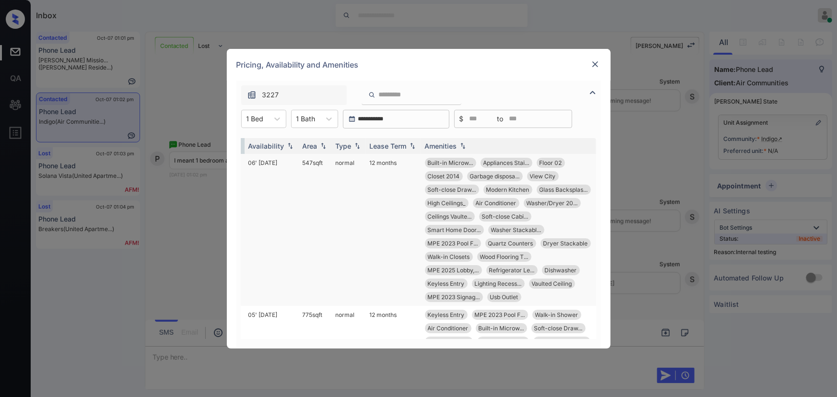
click at [308, 162] on td "547 sqft" at bounding box center [315, 230] width 33 height 152
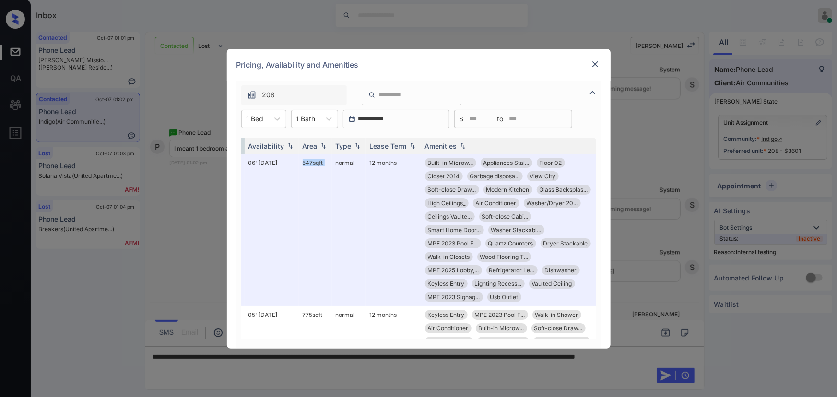
click at [595, 60] on img at bounding box center [596, 65] width 10 height 10
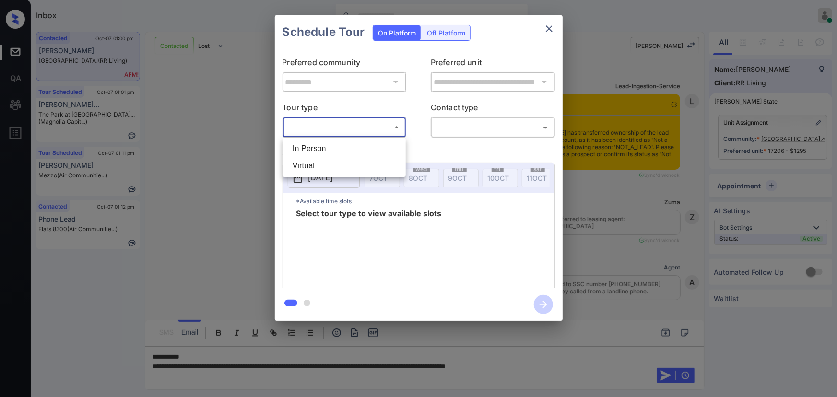
scroll to position [3095, 0]
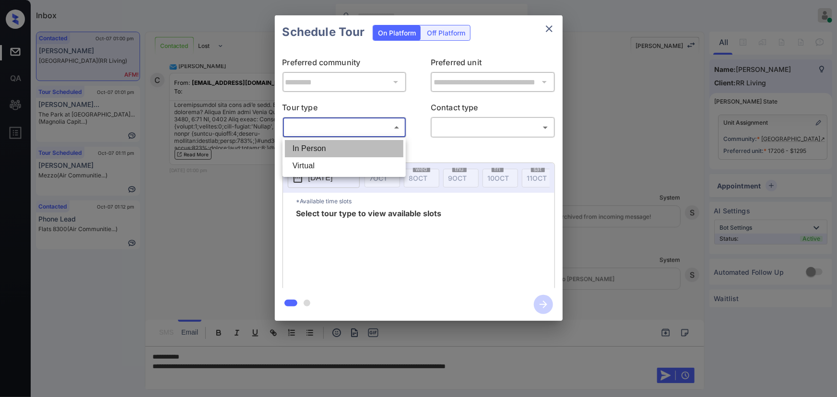
drag, startPoint x: 353, startPoint y: 149, endPoint x: 431, endPoint y: 143, distance: 78.4
click at [353, 148] on li "In Person" at bounding box center [344, 148] width 119 height 17
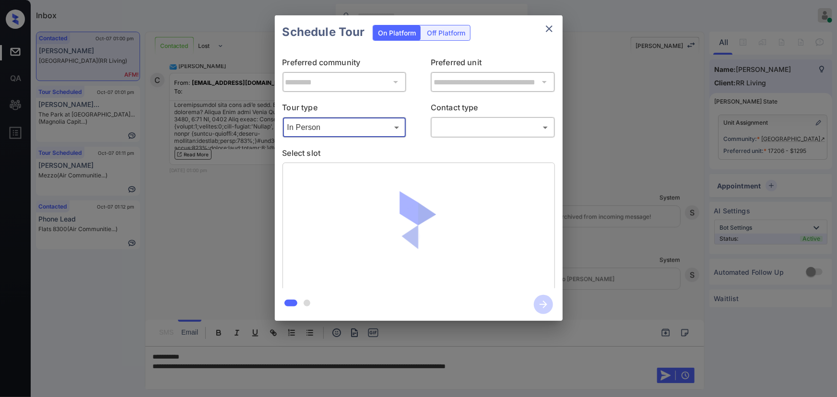
click at [469, 126] on body "Inbox [PERSON_NAME] Online Set yourself offline Set yourself on break Profile S…" at bounding box center [418, 198] width 837 height 397
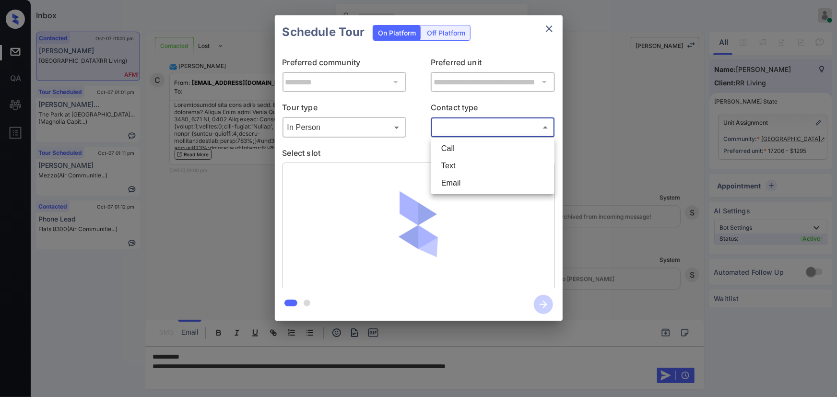
drag, startPoint x: 341, startPoint y: 132, endPoint x: 337, endPoint y: 137, distance: 6.1
click at [341, 132] on div at bounding box center [418, 198] width 837 height 397
click at [324, 128] on body "Inbox [PERSON_NAME] Online Set yourself offline Set yourself on break Profile S…" at bounding box center [418, 198] width 837 height 397
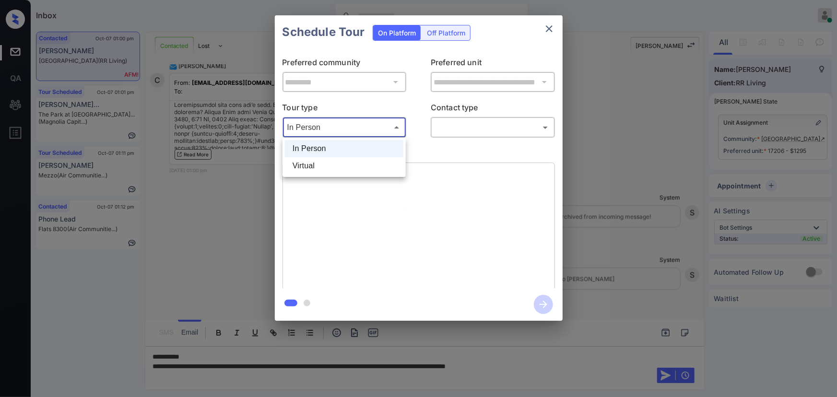
click at [321, 167] on li "Virtual" at bounding box center [344, 165] width 119 height 17
type input "*******"
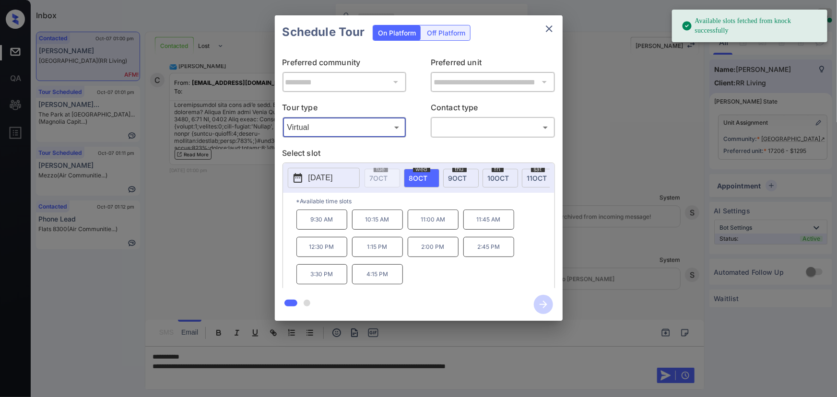
click at [463, 127] on body "Available slots fetched from knock successfully Inbox [PERSON_NAME] Online Set …" at bounding box center [418, 198] width 837 height 397
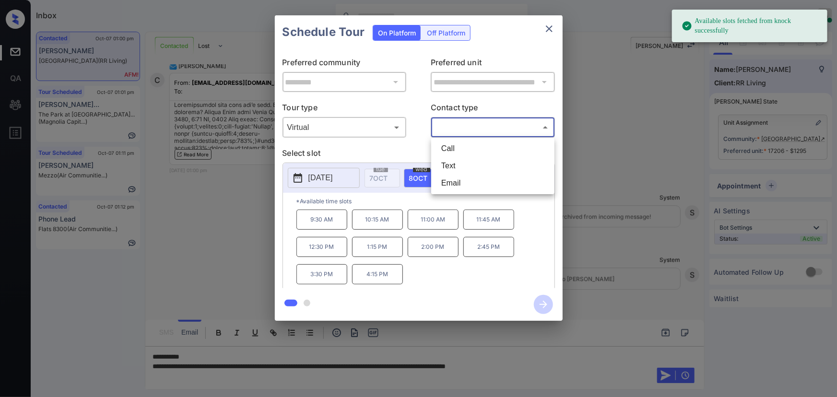
click at [457, 169] on li "Text" at bounding box center [493, 165] width 119 height 17
type input "****"
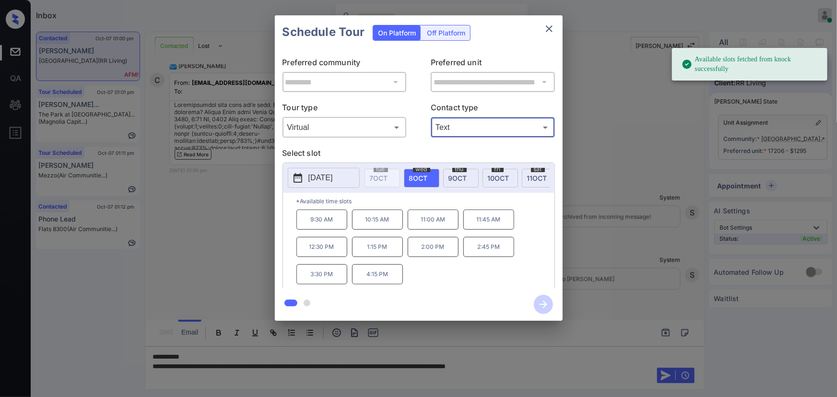
click at [424, 176] on span "[DATE]" at bounding box center [418, 178] width 19 height 8
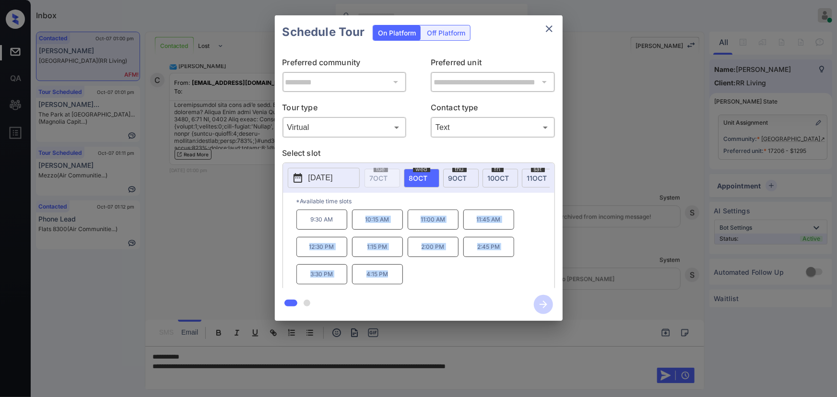
copy div "10:15 AM 11:00 AM 11:45 AM 12:30 PM 1:15 PM 2:00 PM 2:45 PM 3:30 PM 4:15 PM"
drag, startPoint x: 387, startPoint y: 278, endPoint x: 360, endPoint y: 221, distance: 63.6
click at [360, 221] on div "9:30 AM 10:15 AM 11:00 AM 11:45 AM 12:30 PM 1:15 PM 2:00 PM 2:45 PM 3:30 PM 4:1…" at bounding box center [426, 248] width 258 height 77
click at [570, 365] on div at bounding box center [418, 198] width 837 height 397
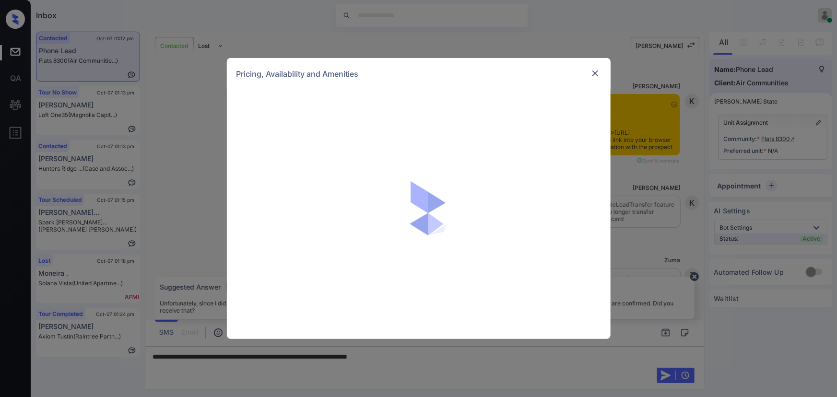
scroll to position [704, 0]
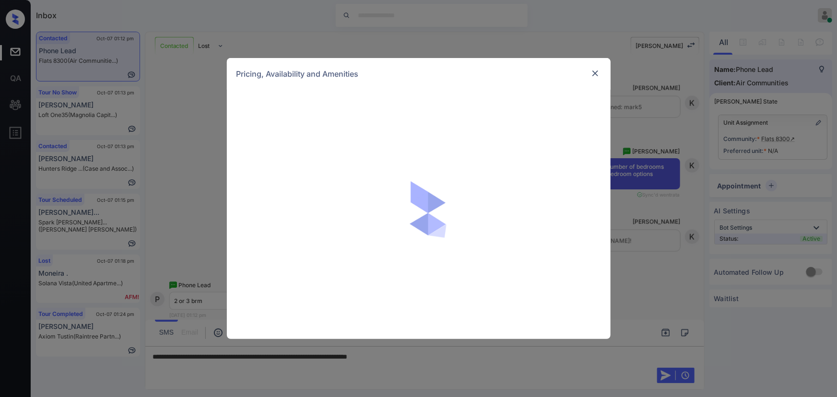
click at [597, 75] on img at bounding box center [596, 74] width 10 height 10
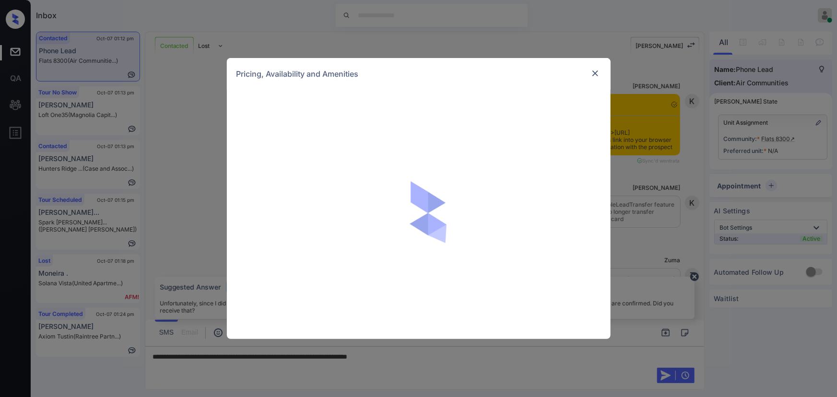
scroll to position [1111, 0]
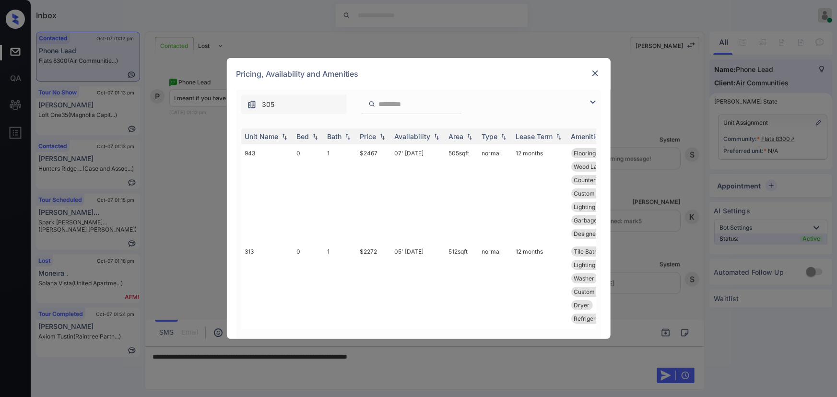
click at [586, 101] on div "305" at bounding box center [419, 102] width 365 height 24
click at [594, 100] on img at bounding box center [593, 102] width 12 height 12
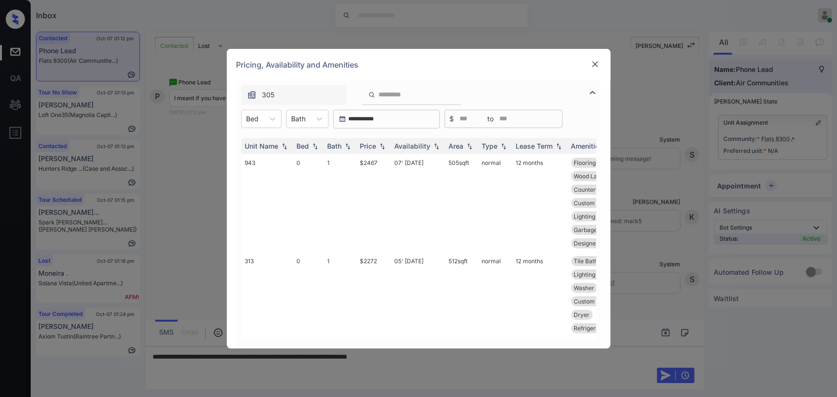
click at [283, 113] on div "**********" at bounding box center [419, 119] width 365 height 19
click at [273, 118] on icon at bounding box center [273, 119] width 10 height 10
click at [252, 174] on div "2" at bounding box center [261, 176] width 40 height 17
click at [323, 116] on icon at bounding box center [326, 119] width 10 height 10
click at [307, 140] on div "1" at bounding box center [314, 142] width 42 height 17
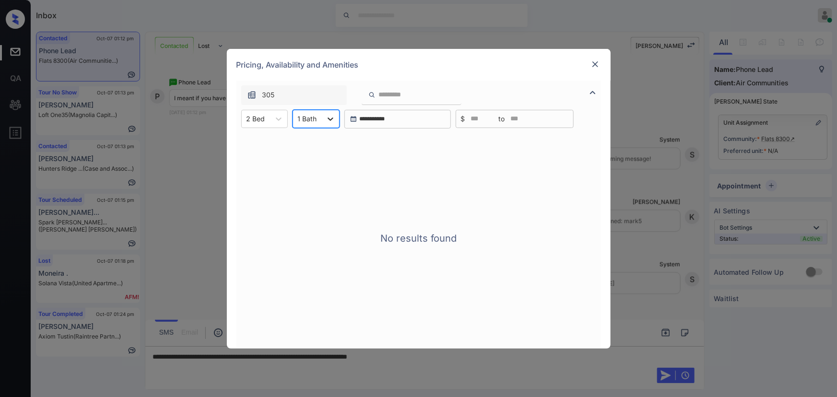
click at [322, 120] on div at bounding box center [330, 118] width 17 height 17
click at [304, 162] on div "2" at bounding box center [316, 159] width 47 height 17
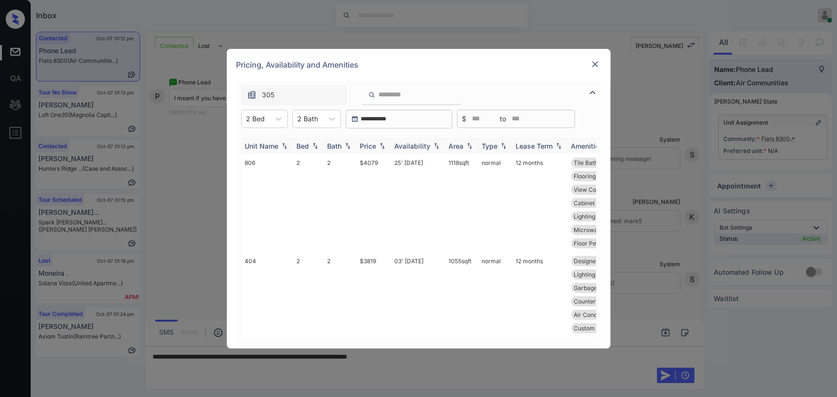
click at [369, 146] on div "Price" at bounding box center [368, 146] width 16 height 8
click at [434, 165] on td "03' [DATE]" at bounding box center [418, 196] width 54 height 85
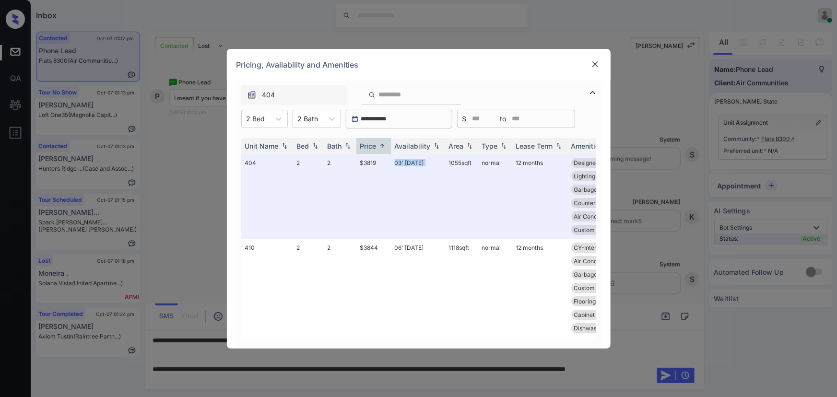
click at [595, 62] on img at bounding box center [596, 65] width 10 height 10
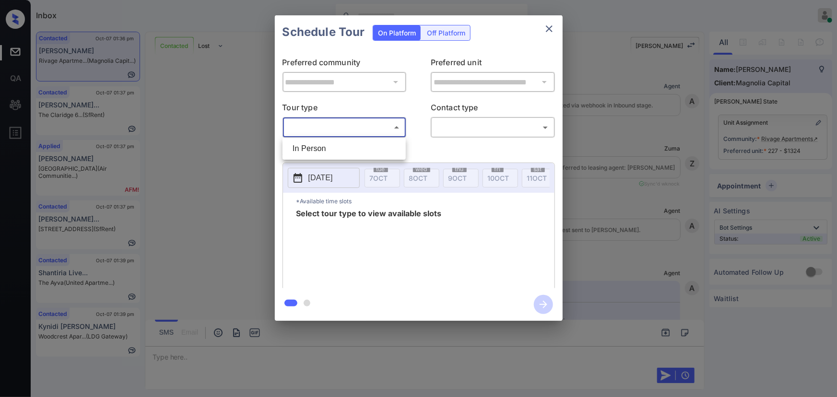
scroll to position [4157, 0]
click at [324, 144] on li "In Person" at bounding box center [344, 148] width 119 height 17
type input "********"
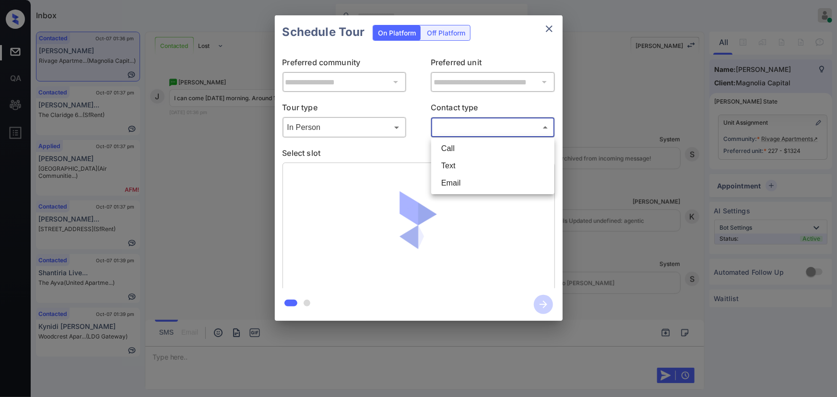
click at [469, 130] on body "Inbox [PERSON_NAME] Online Set yourself offline Set yourself on break Profile S…" at bounding box center [418, 198] width 837 height 397
click at [460, 155] on li "Call" at bounding box center [493, 148] width 119 height 17
click at [465, 126] on body "Inbox [PERSON_NAME] Online Set yourself offline Set yourself on break Profile S…" at bounding box center [418, 198] width 837 height 397
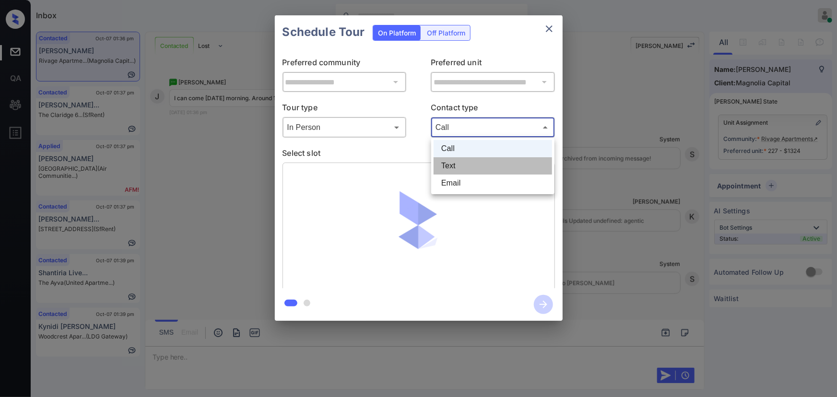
click at [459, 171] on li "Text" at bounding box center [493, 165] width 119 height 17
type input "****"
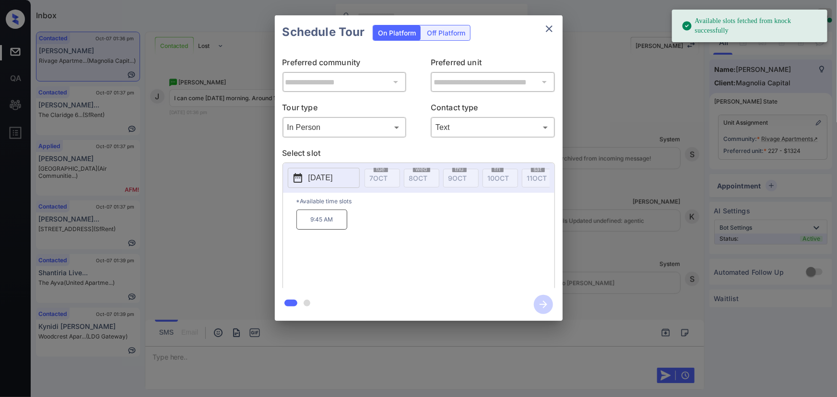
click at [331, 180] on p "[DATE]" at bounding box center [321, 178] width 24 height 12
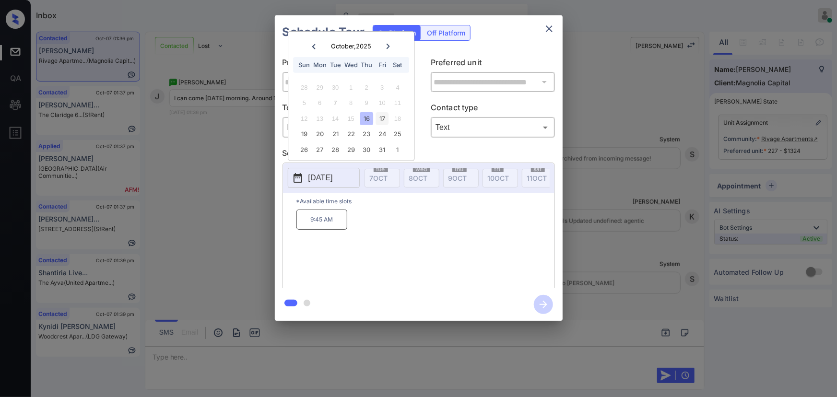
click at [380, 116] on div "17" at bounding box center [382, 118] width 13 height 13
click at [368, 120] on div "16" at bounding box center [366, 118] width 13 height 13
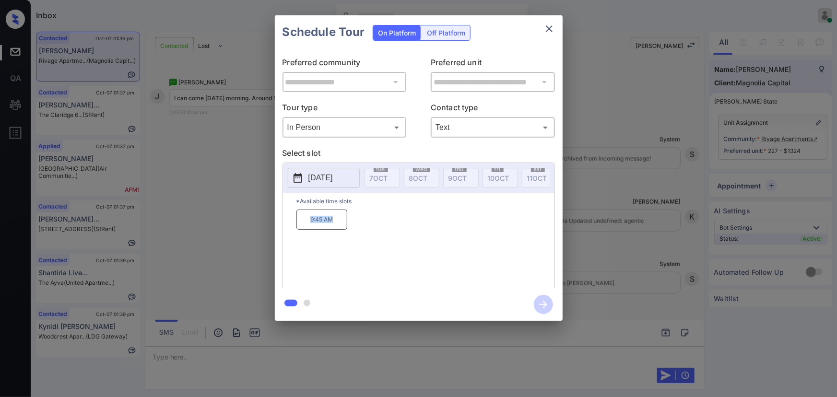
drag, startPoint x: 340, startPoint y: 224, endPoint x: 300, endPoint y: 220, distance: 40.5
click at [300, 222] on p "9:45 AM" at bounding box center [322, 220] width 51 height 20
copy p "9:45 AM"
click at [404, 352] on div at bounding box center [418, 198] width 837 height 397
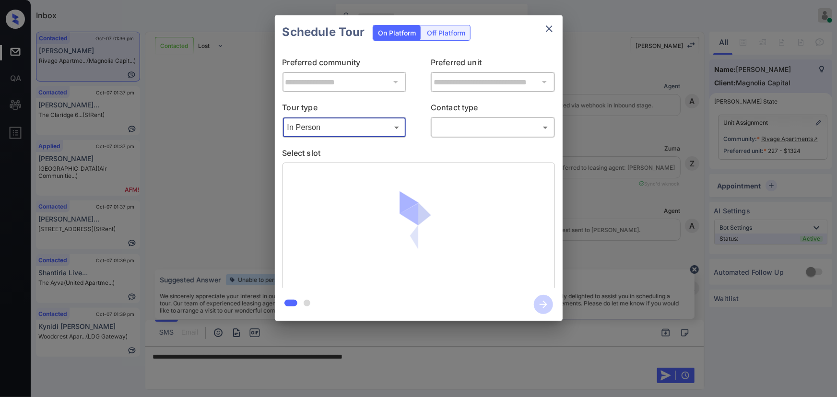
scroll to position [4157, 0]
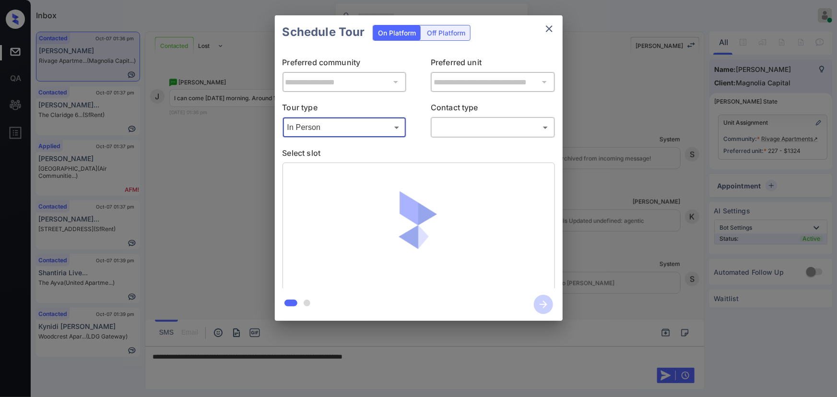
click at [481, 126] on body "Inbox [PERSON_NAME] Online Set yourself offline Set yourself on break Profile S…" at bounding box center [418, 198] width 837 height 397
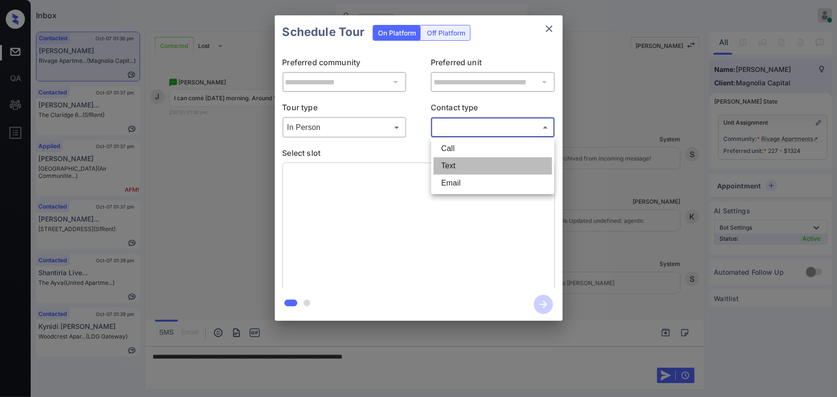
click at [459, 163] on li "Text" at bounding box center [493, 165] width 119 height 17
type input "****"
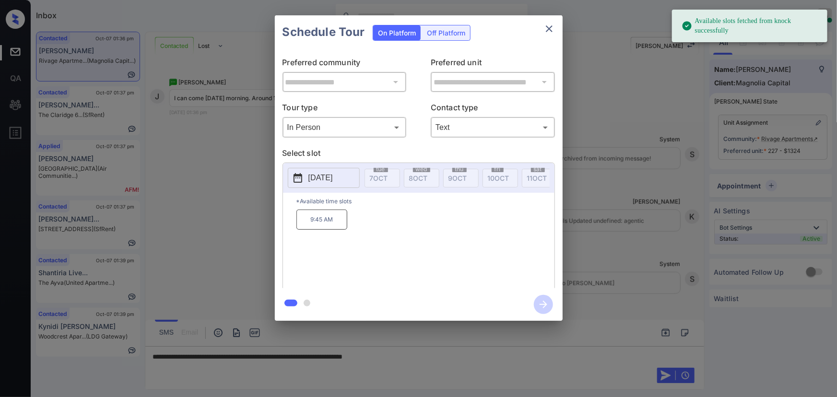
click at [324, 179] on p "[DATE]" at bounding box center [321, 178] width 24 height 12
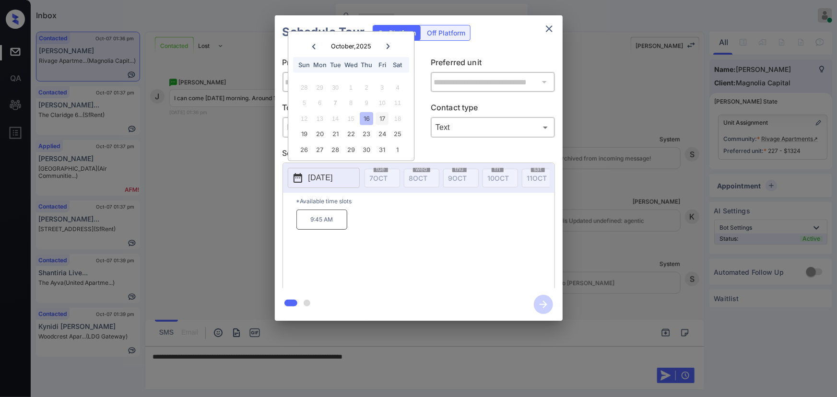
click at [382, 115] on div "17" at bounding box center [382, 118] width 13 height 13
click at [368, 118] on div "16" at bounding box center [366, 118] width 13 height 13
click at [382, 120] on div "17" at bounding box center [382, 118] width 13 height 13
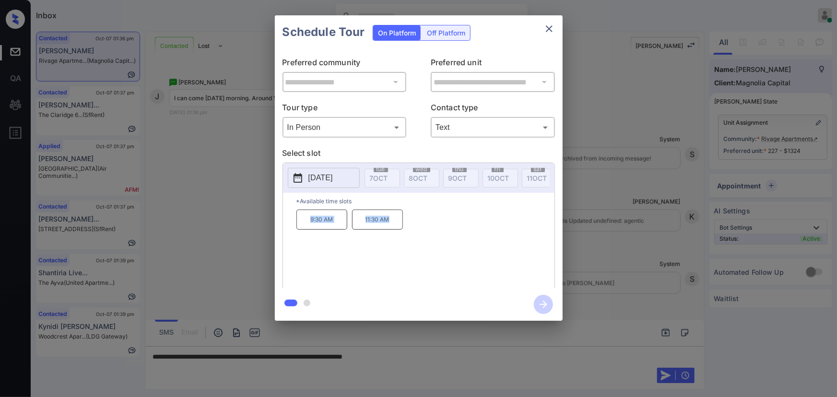
copy div "9:30 AM 11:30 AM"
drag, startPoint x: 395, startPoint y: 228, endPoint x: 307, endPoint y: 231, distance: 87.4
click at [307, 231] on div "9:30 AM 11:30 AM" at bounding box center [426, 248] width 258 height 77
click at [457, 361] on div at bounding box center [418, 198] width 837 height 397
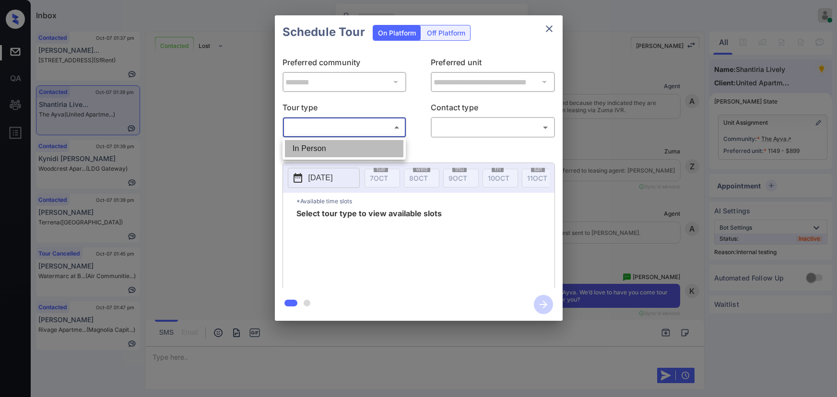
click at [340, 143] on li "In Person" at bounding box center [344, 148] width 119 height 17
type input "********"
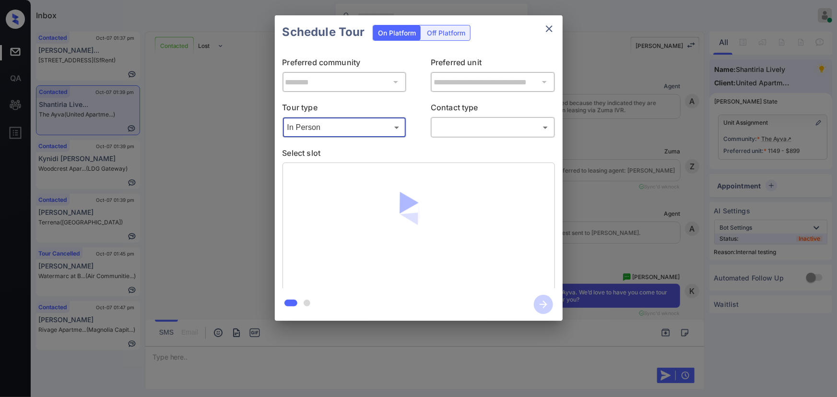
scroll to position [6379, 0]
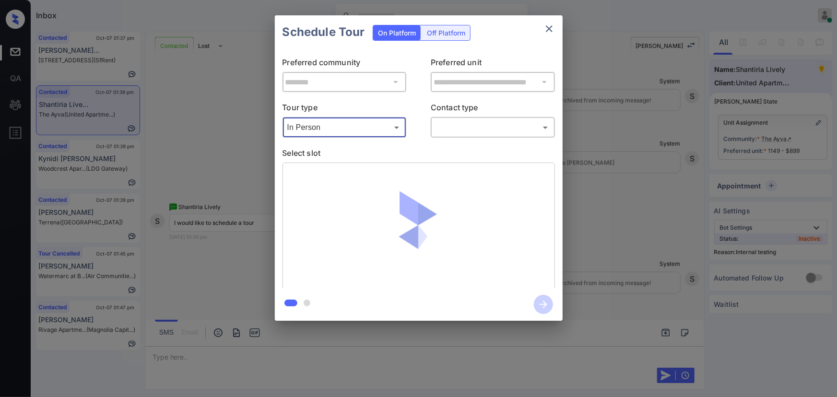
click at [471, 125] on body "Inbox [PERSON_NAME] Online Set yourself offline Set yourself on break Profile S…" at bounding box center [418, 198] width 837 height 397
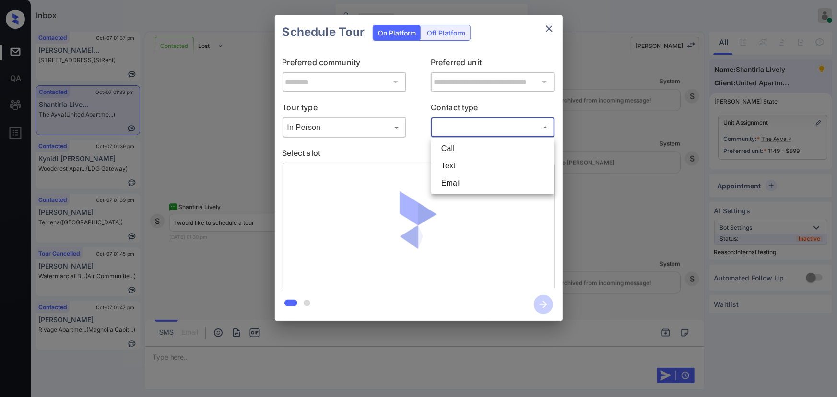
click at [458, 169] on li "Text" at bounding box center [493, 165] width 119 height 17
type input "****"
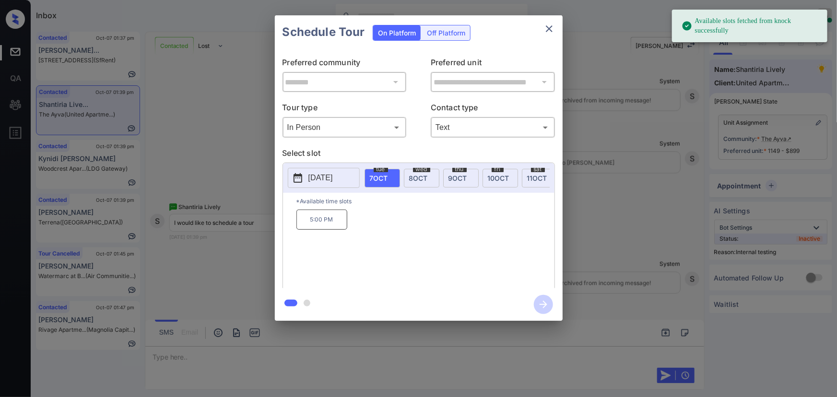
click at [416, 176] on span "[DATE]" at bounding box center [418, 178] width 19 height 8
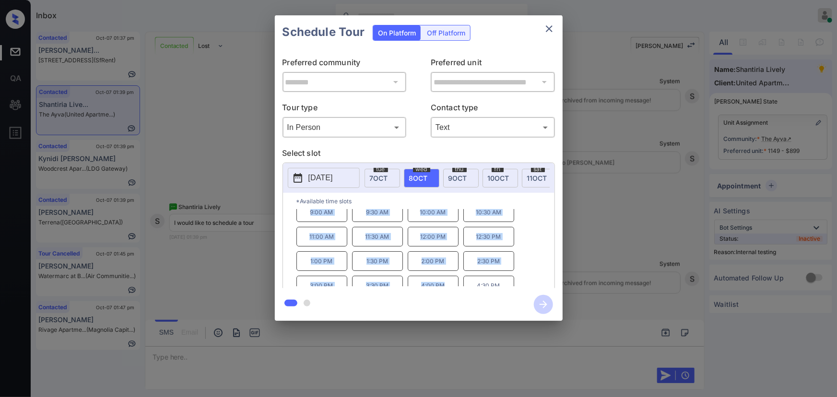
scroll to position [0, 0]
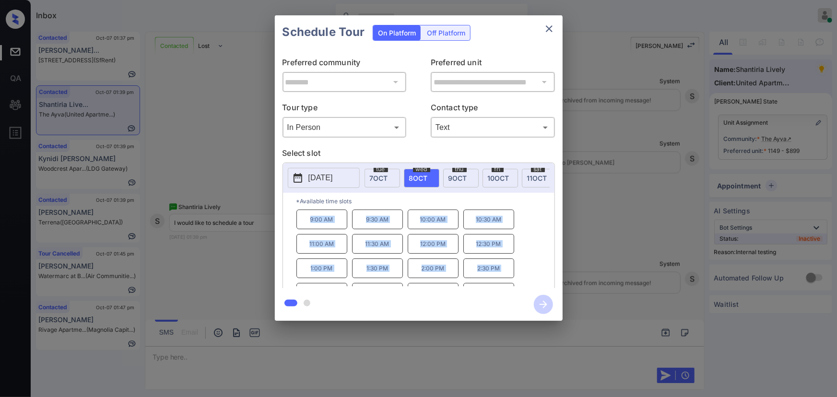
drag, startPoint x: 445, startPoint y: 259, endPoint x: 310, endPoint y: 215, distance: 142.4
click at [310, 215] on div "9:00 AM 9:30 AM 10:00 AM 10:30 AM 11:00 AM 11:30 AM 12:00 PM 12:30 PM 1:00 PM 1…" at bounding box center [426, 248] width 258 height 77
copy div "9:00 AM 9:30 AM 10:00 AM 10:30 AM 11:00 AM 11:30 AM 12:00 PM 12:30 PM 1:00 PM 1…"
click at [259, 356] on div at bounding box center [418, 198] width 837 height 397
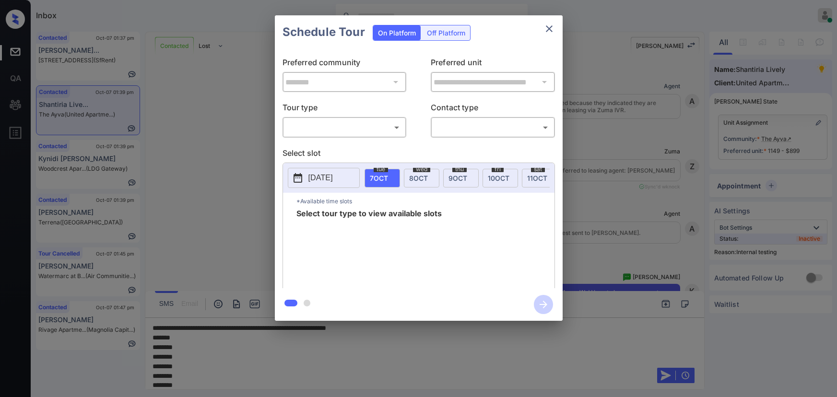
click at [366, 121] on body "Inbox [PERSON_NAME] Online Set yourself offline Set yourself on break Profile S…" at bounding box center [418, 198] width 837 height 397
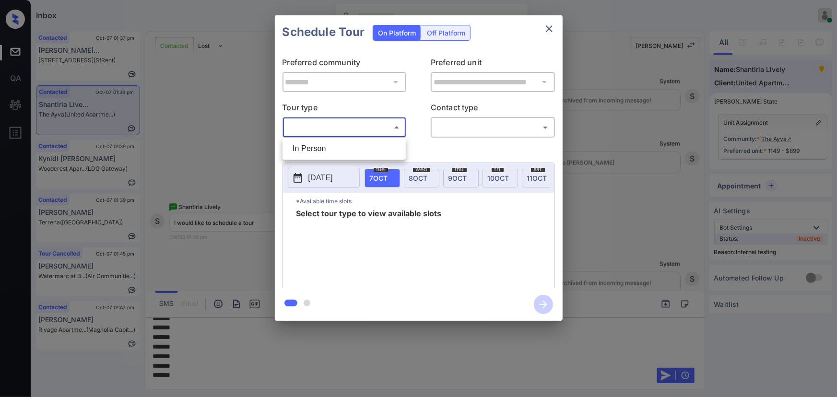
drag, startPoint x: 354, startPoint y: 143, endPoint x: 413, endPoint y: 145, distance: 59.1
click at [355, 143] on li "In Person" at bounding box center [344, 148] width 119 height 17
type input "********"
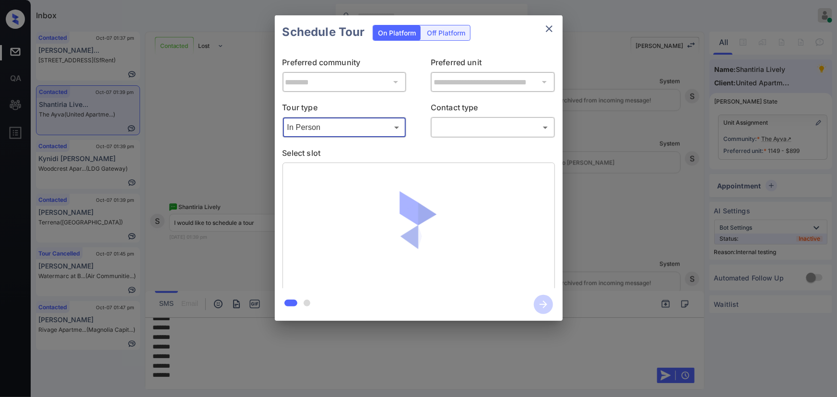
click at [498, 124] on body "Inbox [PERSON_NAME] Online Set yourself offline Set yourself on break Profile S…" at bounding box center [418, 198] width 837 height 397
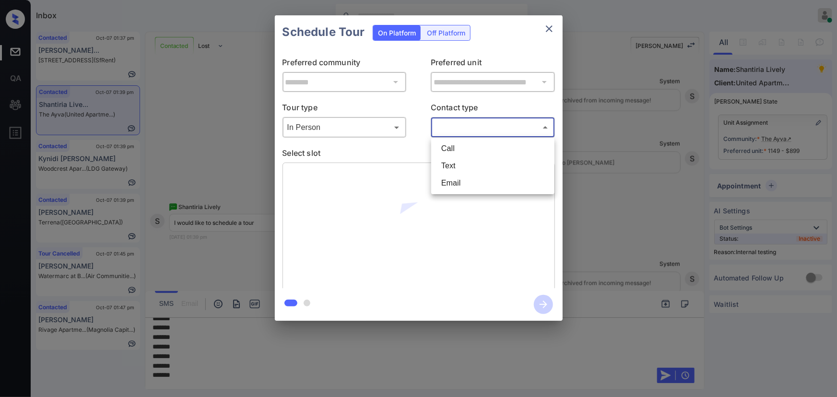
click at [453, 162] on li "Text" at bounding box center [493, 165] width 119 height 17
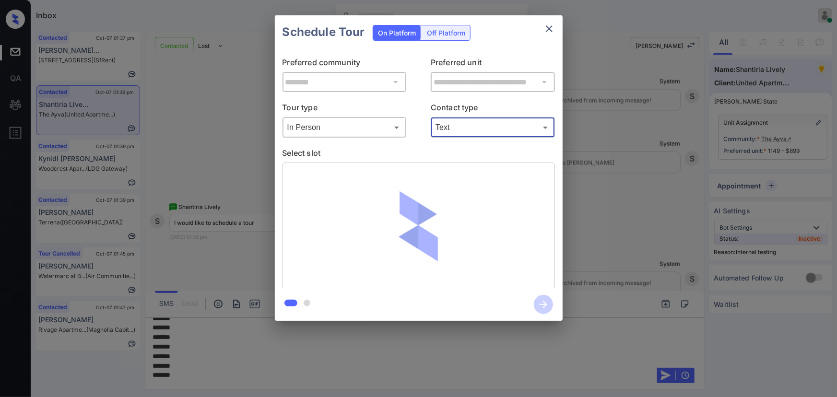
type input "****"
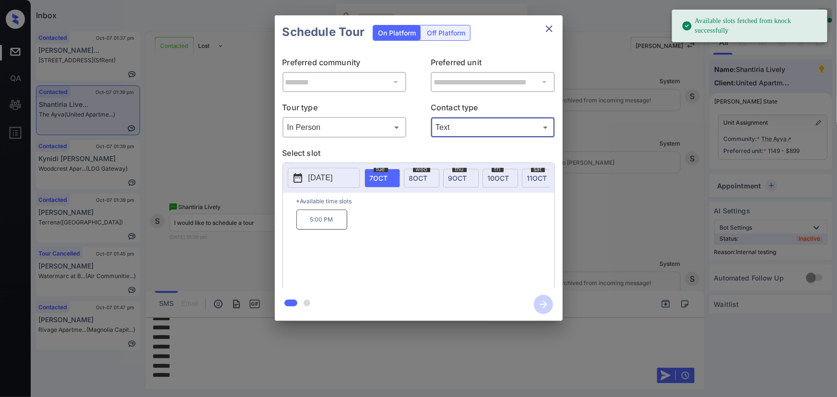
click at [420, 177] on span "[DATE]" at bounding box center [418, 178] width 19 height 8
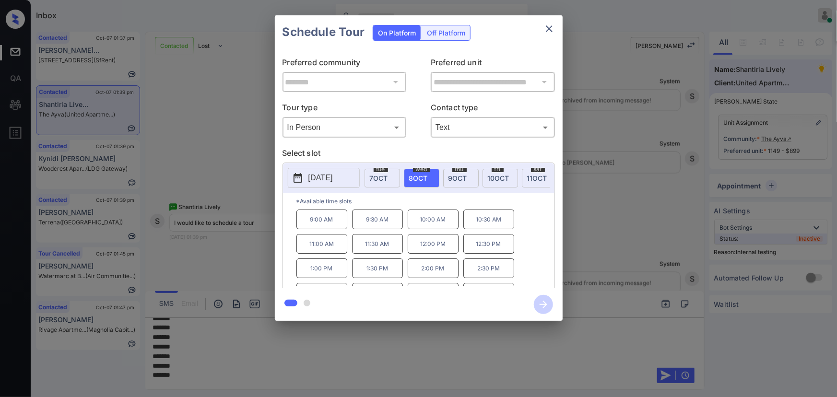
click at [230, 376] on div at bounding box center [418, 198] width 837 height 397
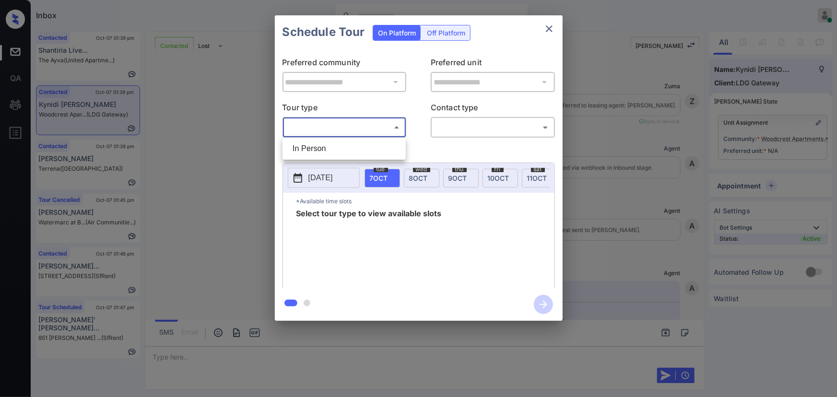
scroll to position [828, 0]
click at [358, 153] on li "In Person" at bounding box center [344, 148] width 119 height 17
type input "********"
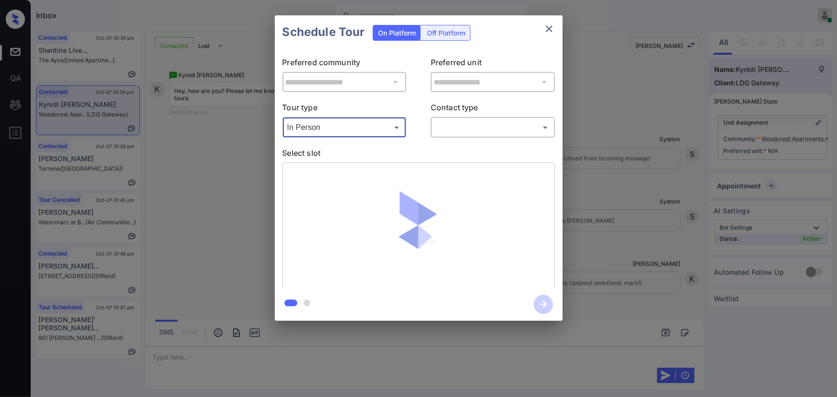
click at [466, 129] on body "Inbox Kenneth Umali Online Set yourself offline Set yourself on break Profile S…" at bounding box center [418, 198] width 837 height 397
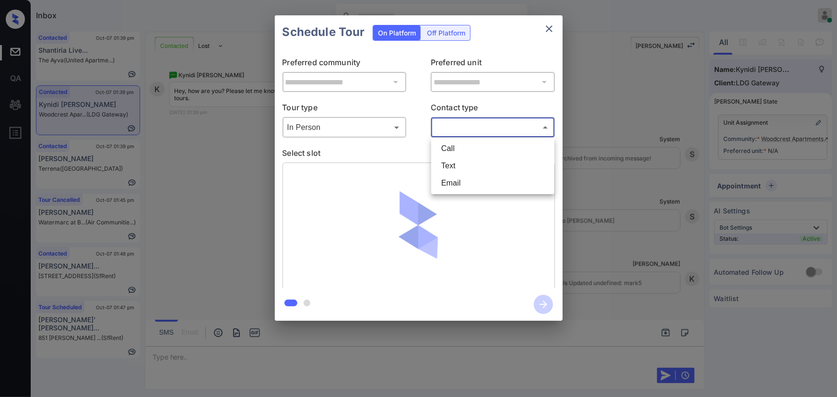
click at [447, 158] on li "Text" at bounding box center [493, 165] width 119 height 17
type input "****"
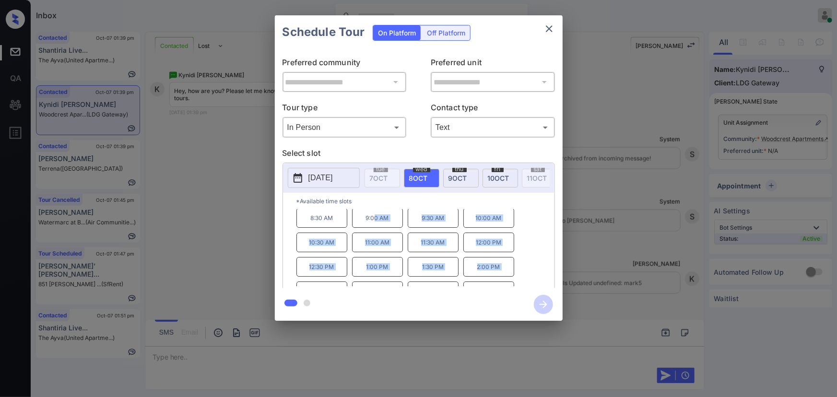
scroll to position [0, 0]
copy div "9:30 AM 10:00 AM 10:30 AM 11:00 AM 11:30 AM 12:00 PM 12:30 PM 1:00 PM 1:30 PM 2…"
drag, startPoint x: 452, startPoint y: 282, endPoint x: 345, endPoint y: 313, distance: 111.5
click at [419, 222] on div "8:30 AM 9:00 AM 9:30 AM 10:00 AM 10:30 AM 11:00 AM 11:30 AM 12:00 PM 12:30 PM 1…" at bounding box center [426, 248] width 258 height 77
click at [291, 349] on div at bounding box center [418, 198] width 837 height 397
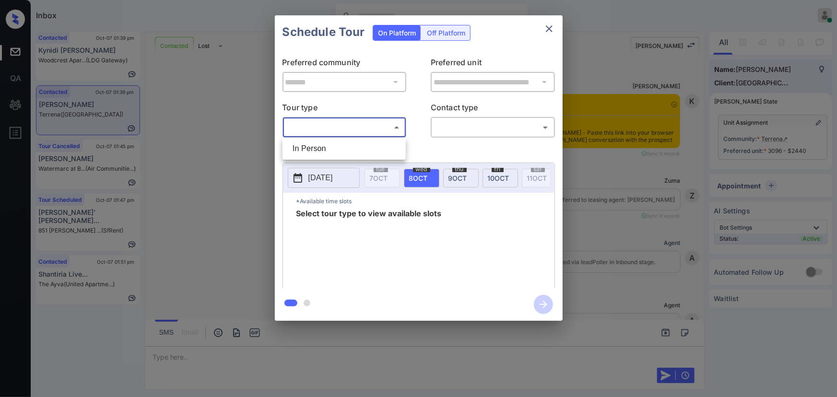
scroll to position [1262, 0]
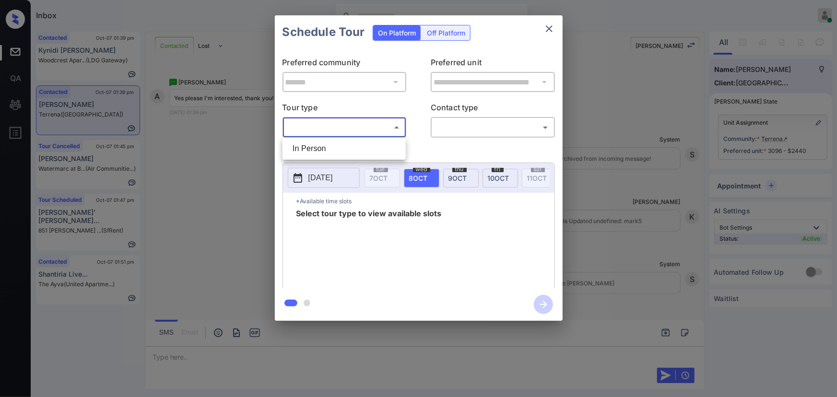
drag, startPoint x: 0, startPoint y: 0, endPoint x: 382, endPoint y: 147, distance: 409.5
click at [330, 147] on li "In Person" at bounding box center [344, 148] width 119 height 17
type input "********"
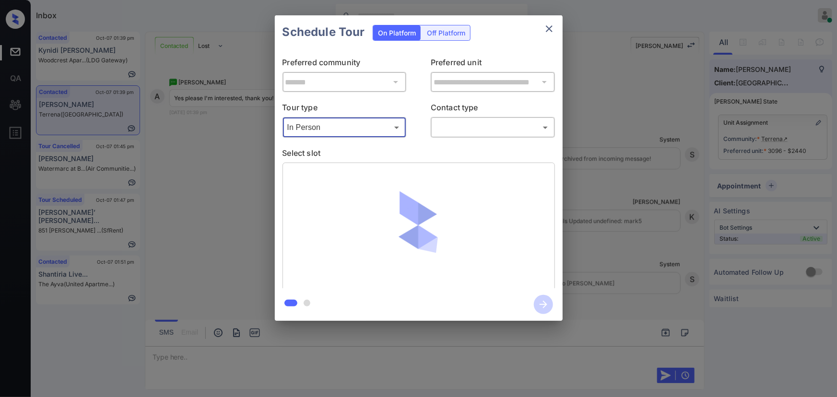
click at [457, 127] on body "Inbox [PERSON_NAME] Online Set yourself offline Set yourself on break Profile S…" at bounding box center [418, 198] width 837 height 397
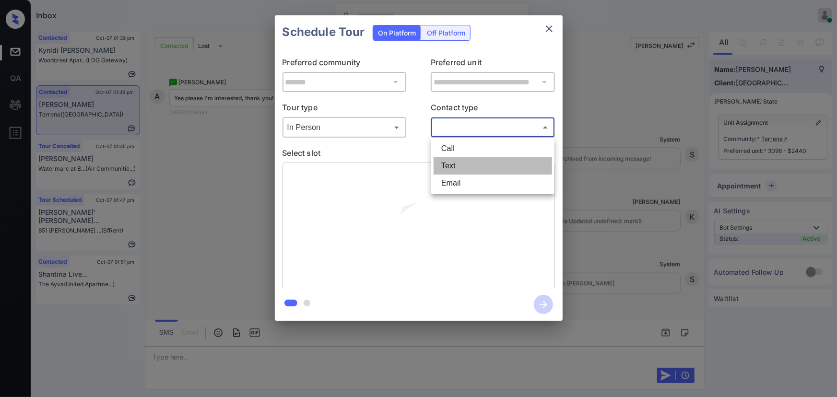
click at [453, 165] on li "Text" at bounding box center [493, 165] width 119 height 17
type input "****"
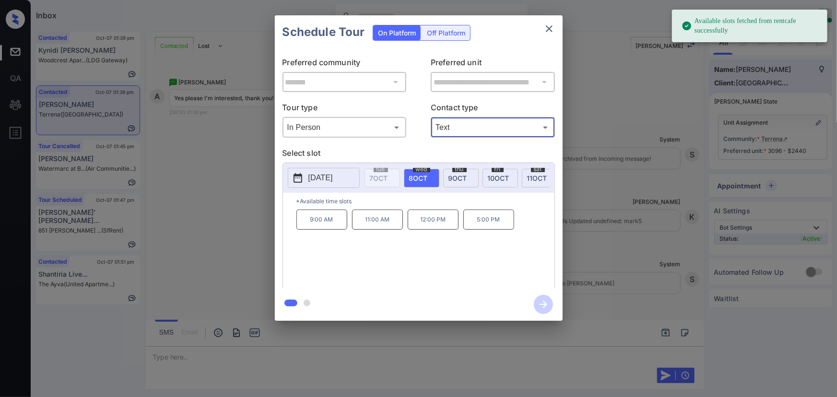
click at [454, 174] on span "[DATE]" at bounding box center [458, 178] width 19 height 8
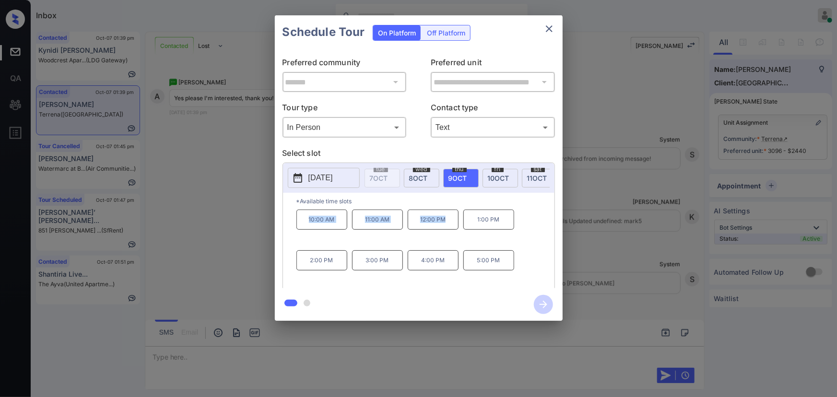
copy div "10:00 AM 11:00 AM 12:00 PM"
drag, startPoint x: 427, startPoint y: 222, endPoint x: 310, endPoint y: 237, distance: 117.6
click at [305, 225] on div "10:00 AM 11:00 AM 12:00 PM 1:00 PM 2:00 PM 3:00 PM 4:00 PM 5:00 PM" at bounding box center [426, 248] width 258 height 77
click at [584, 278] on div "**********" at bounding box center [418, 168] width 837 height 336
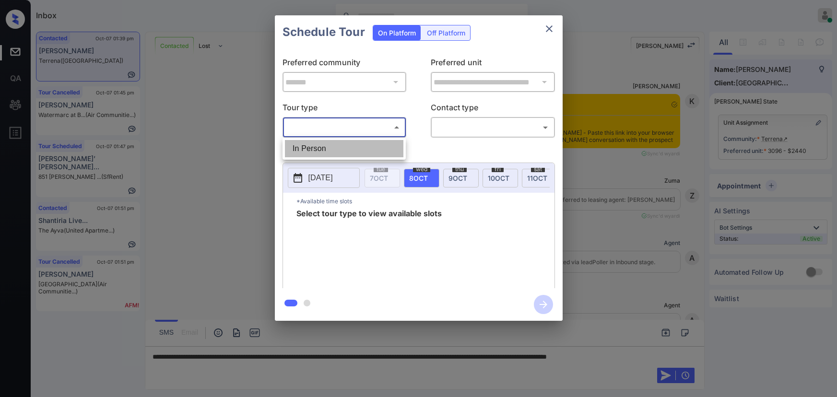
click at [360, 142] on li "In Person" at bounding box center [344, 148] width 119 height 17
type input "********"
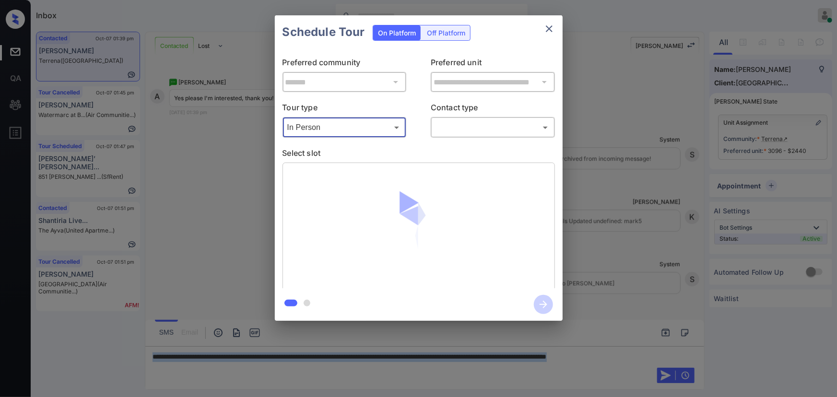
click at [479, 126] on body "Inbox Kenneth Umali Online Set yourself offline Set yourself on break Profile S…" at bounding box center [418, 198] width 837 height 397
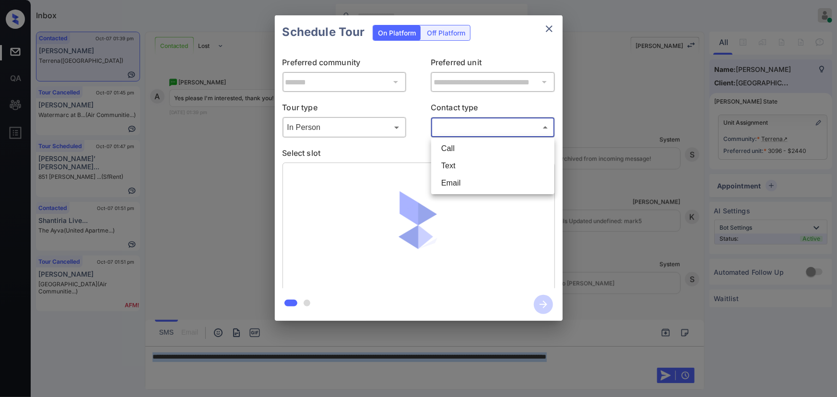
click at [452, 168] on li "Text" at bounding box center [493, 165] width 119 height 17
type input "****"
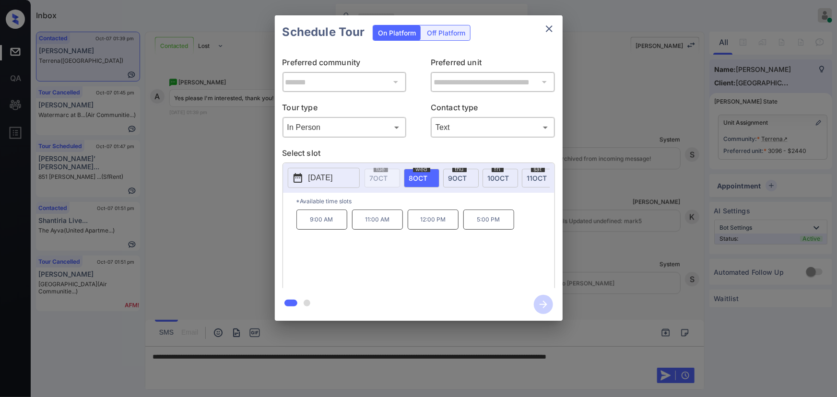
click at [456, 174] on span "9 OCT" at bounding box center [458, 178] width 19 height 8
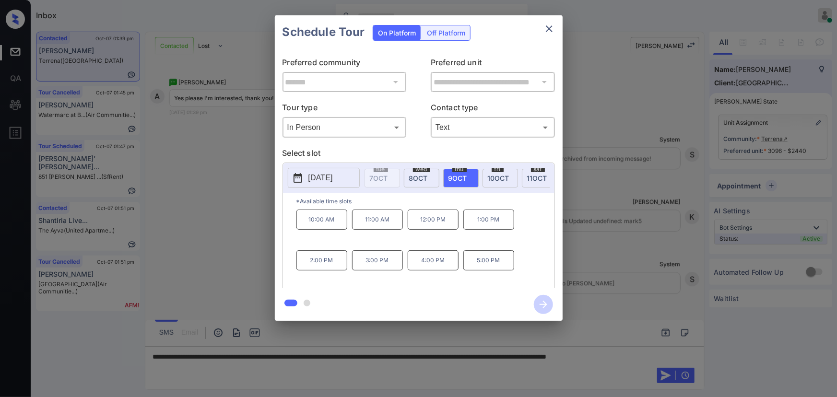
click at [605, 228] on div "**********" at bounding box center [418, 168] width 837 height 336
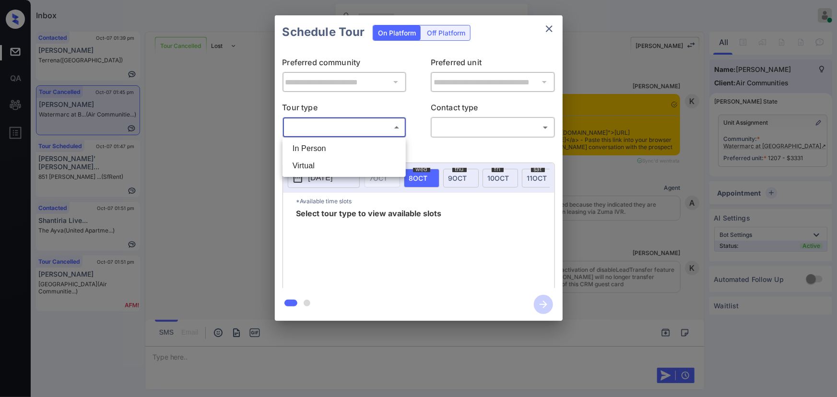
scroll to position [2454, 0]
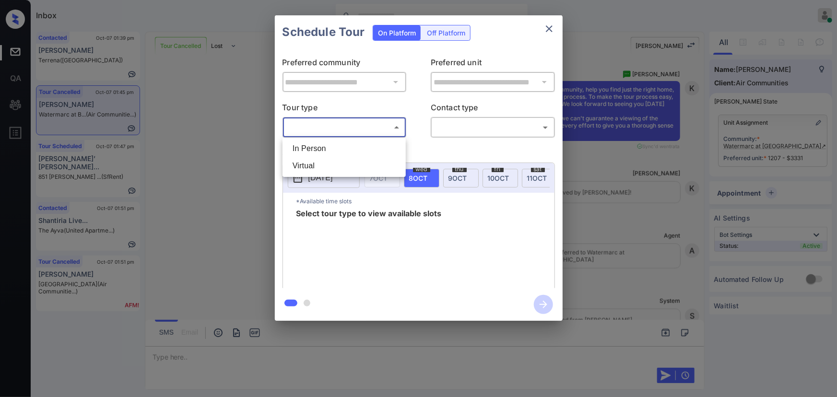
click at [327, 142] on li "In Person" at bounding box center [344, 148] width 119 height 17
type input "********"
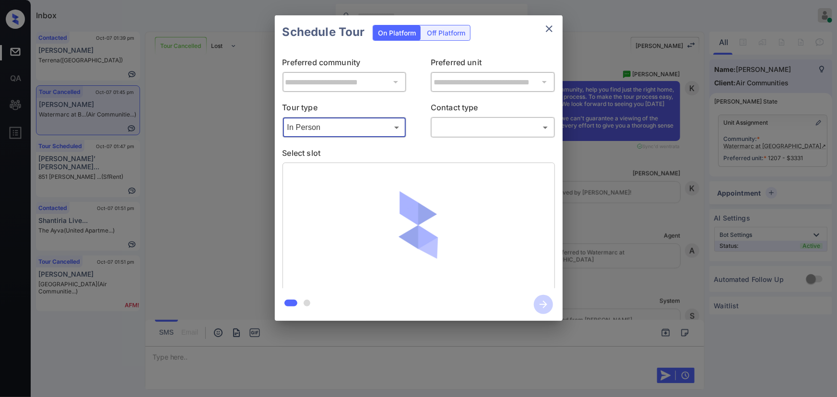
click at [468, 122] on body "Inbox [PERSON_NAME] Online Set yourself offline Set yourself on break Profile S…" at bounding box center [418, 198] width 837 height 397
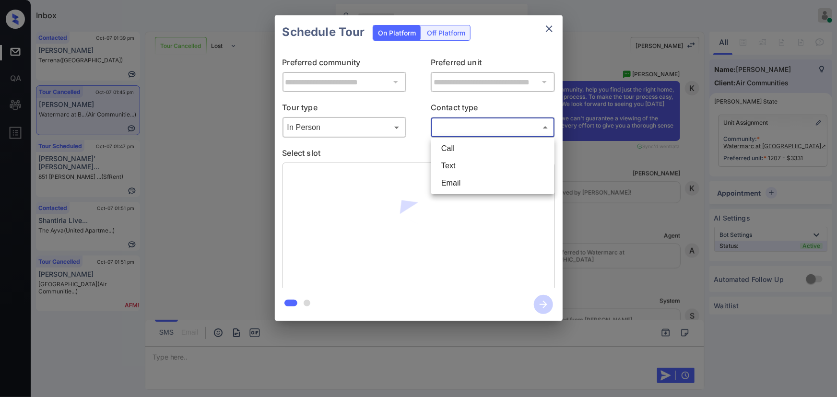
click at [442, 163] on li "Text" at bounding box center [493, 165] width 119 height 17
type input "****"
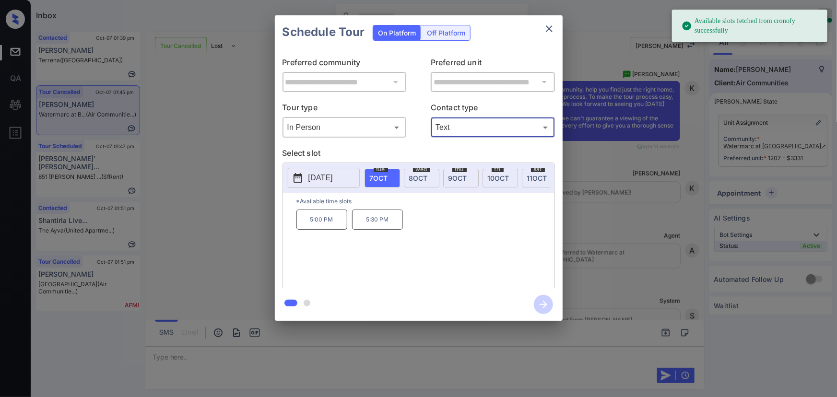
click at [331, 177] on p "[DATE]" at bounding box center [321, 178] width 24 height 12
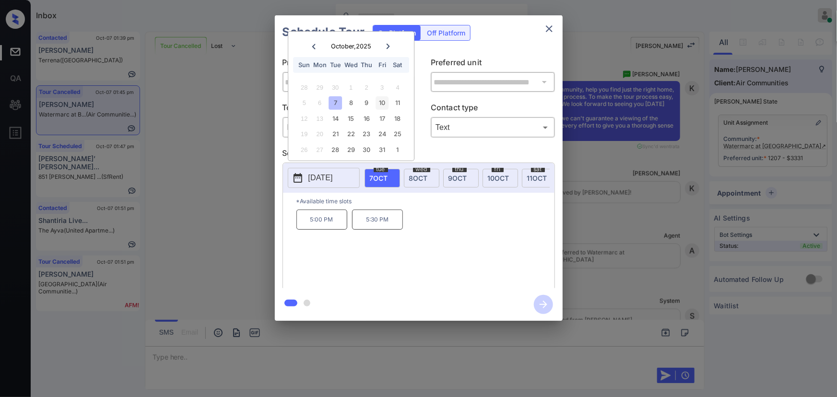
click at [382, 99] on div "10" at bounding box center [382, 102] width 13 height 13
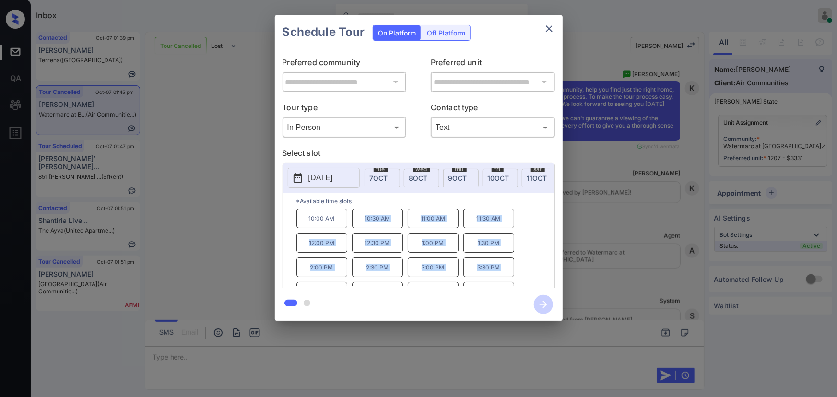
scroll to position [0, 0]
copy div "10:30 AM 11:00 AM 11:30 AM 12:00 PM 12:30 PM 1:00 PM 1:30 PM 2:00 PM 2:30 PM 3:…"
drag, startPoint x: 336, startPoint y: 257, endPoint x: 363, endPoint y: 228, distance: 39.1
click at [363, 227] on div "10:00 AM 10:30 AM 11:00 AM 11:30 AM 12:00 PM 12:30 PM 1:00 PM 1:30 PM 2:00 PM 2…" at bounding box center [426, 248] width 258 height 77
click at [298, 355] on div at bounding box center [418, 198] width 837 height 397
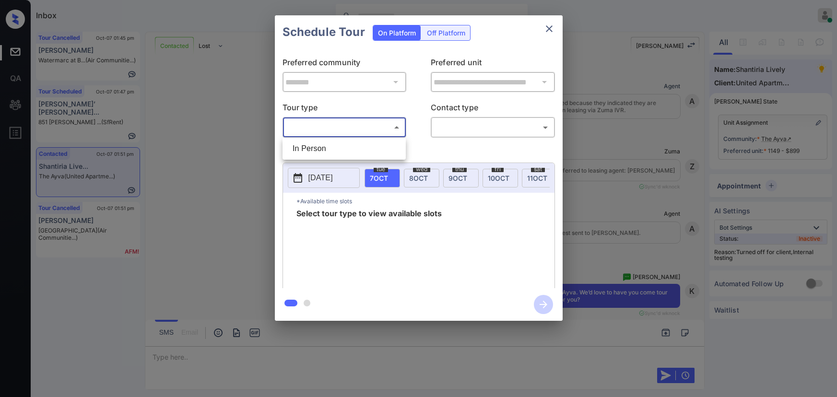
click at [360, 134] on body "Inbox [PERSON_NAME] Online Set yourself offline Set yourself on break Profile S…" at bounding box center [418, 198] width 837 height 397
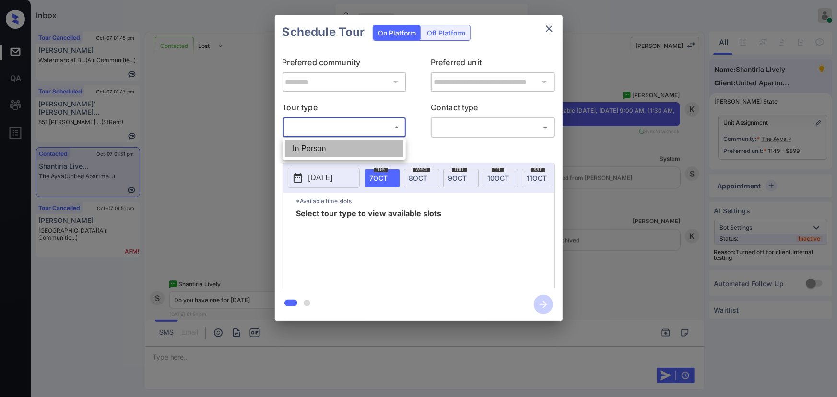
drag, startPoint x: 323, startPoint y: 145, endPoint x: 433, endPoint y: 135, distance: 109.8
click at [325, 145] on li "In Person" at bounding box center [344, 148] width 119 height 17
type input "********"
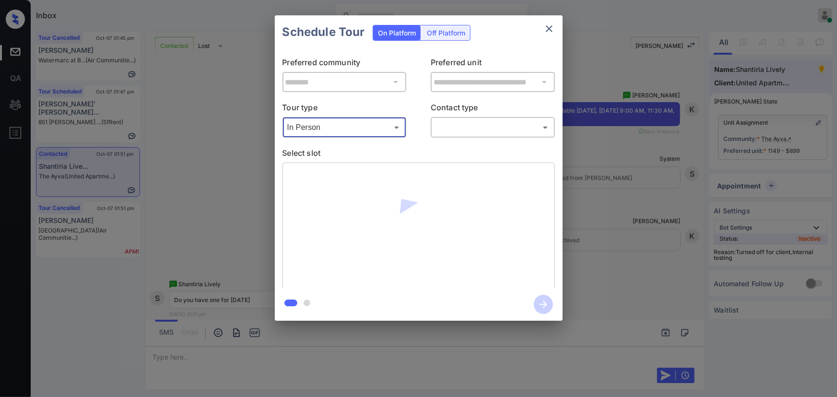
click at [477, 130] on body "Inbox [PERSON_NAME] Online Set yourself offline Set yourself on break Profile S…" at bounding box center [418, 198] width 837 height 397
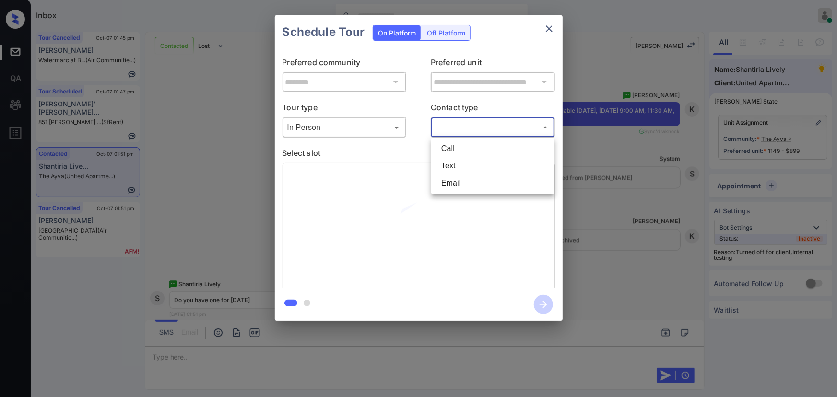
click at [450, 166] on li "Text" at bounding box center [493, 165] width 119 height 17
type input "****"
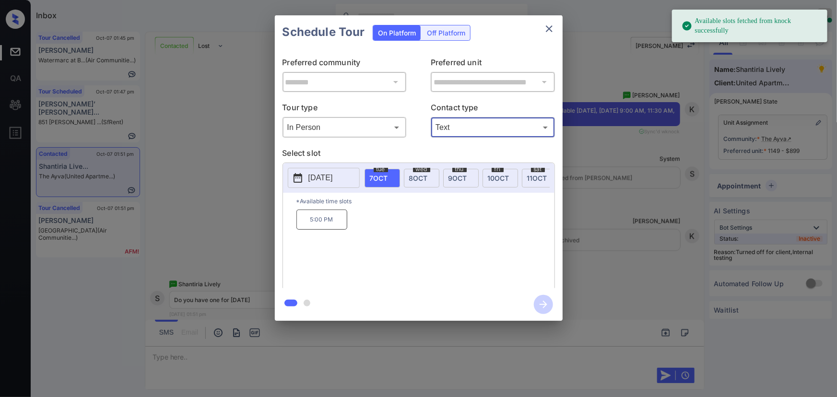
click at [325, 176] on p "[DATE]" at bounding box center [321, 178] width 24 height 12
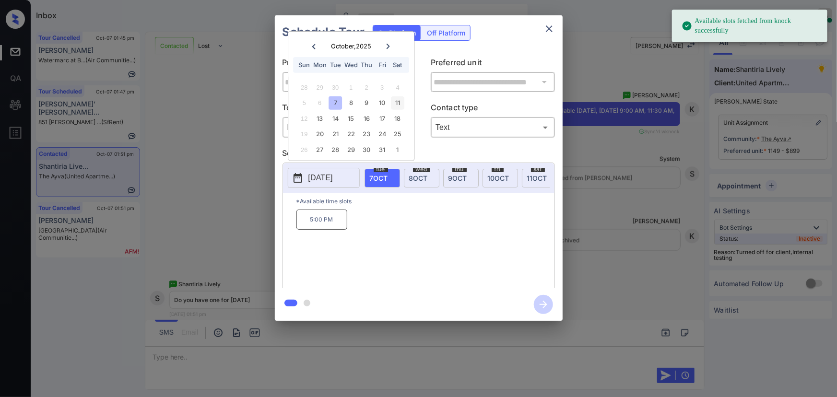
click at [399, 97] on div "11" at bounding box center [398, 102] width 13 height 13
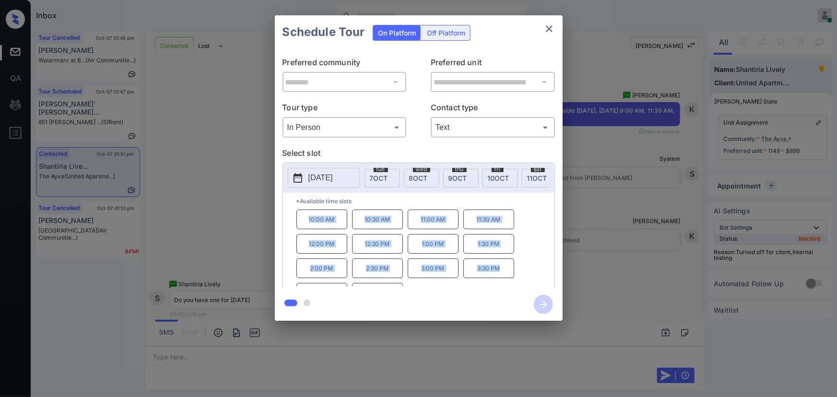
drag, startPoint x: 502, startPoint y: 270, endPoint x: 299, endPoint y: 215, distance: 209.9
click at [299, 215] on div "10:00 AM 10:30 AM 11:00 AM 11:30 AM 12:00 PM 12:30 PM 1:00 PM 1:30 PM 2:00 PM 2…" at bounding box center [426, 248] width 258 height 77
copy div "10:00 AM 10:30 AM 11:00 AM 11:30 AM 12:00 PM 12:30 PM 1:00 PM 1:30 PM 2:00 PM 2…"
click at [247, 352] on div at bounding box center [418, 198] width 837 height 397
